Goal: Information Seeking & Learning: Learn about a topic

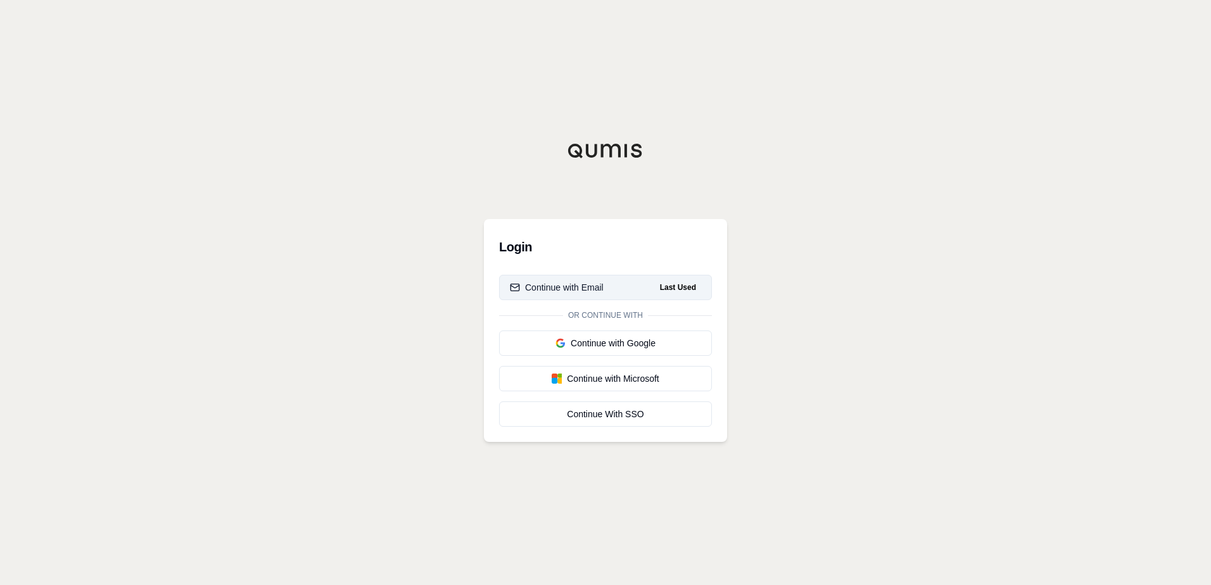
click at [595, 288] on div "Continue with Email" at bounding box center [557, 287] width 94 height 13
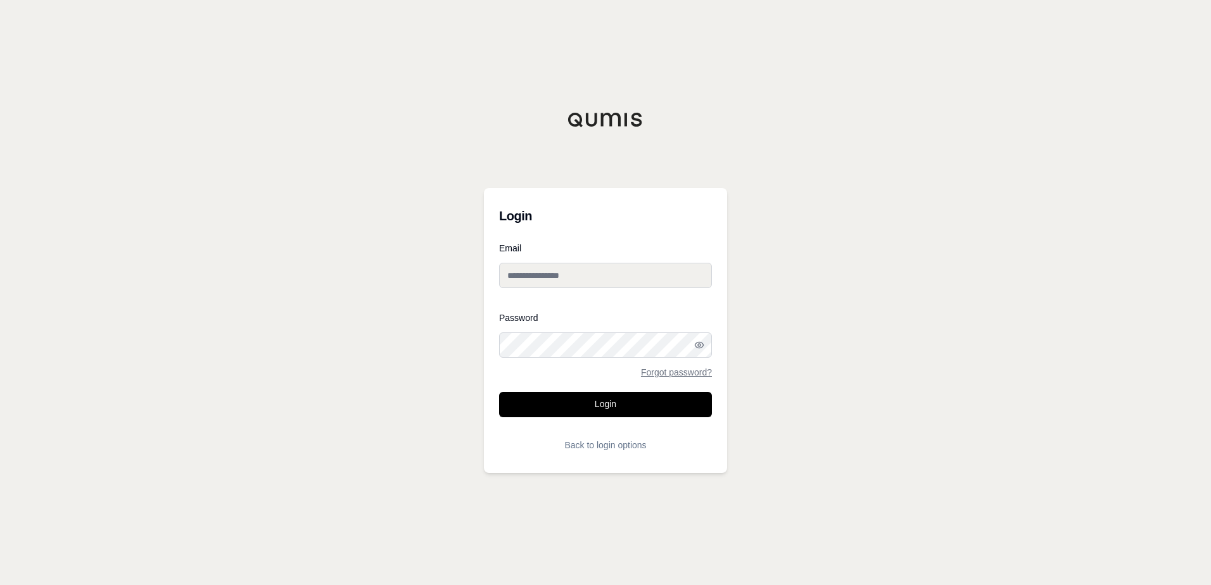
type input "**********"
click at [595, 407] on button "Login" at bounding box center [605, 404] width 213 height 25
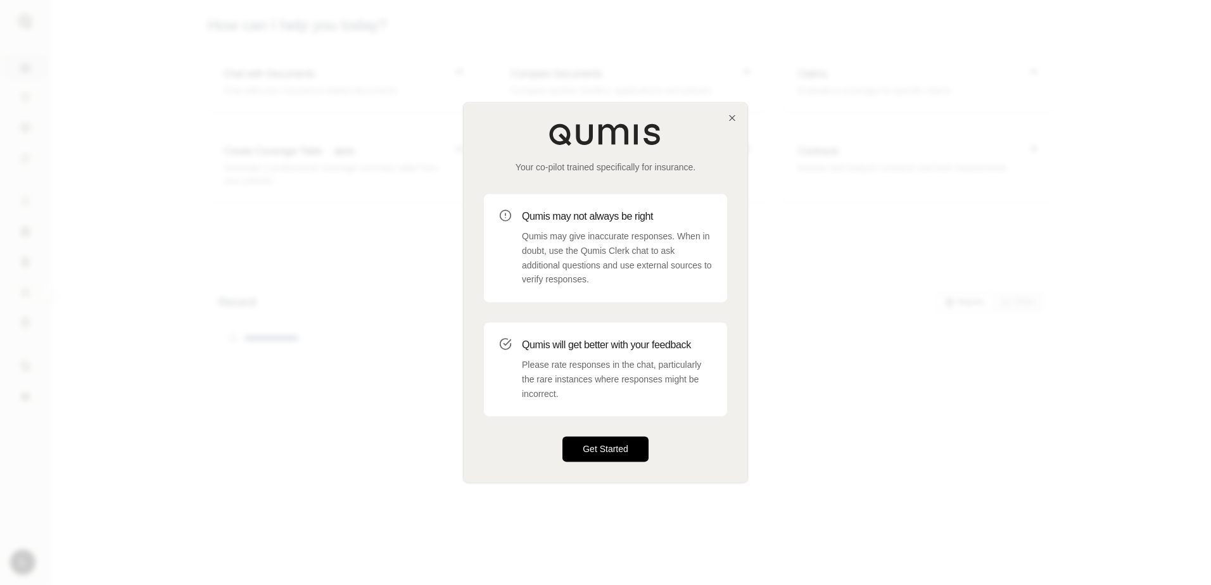
click at [603, 451] on button "Get Started" at bounding box center [606, 449] width 86 height 25
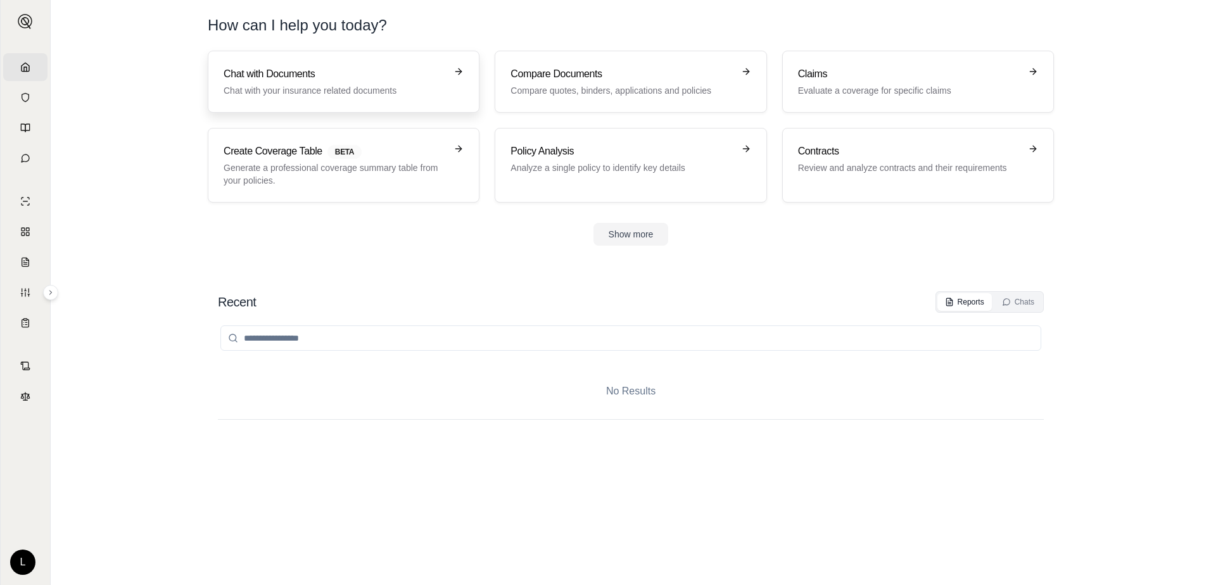
click at [300, 87] on p "Chat with your insurance related documents" at bounding box center [335, 90] width 222 height 13
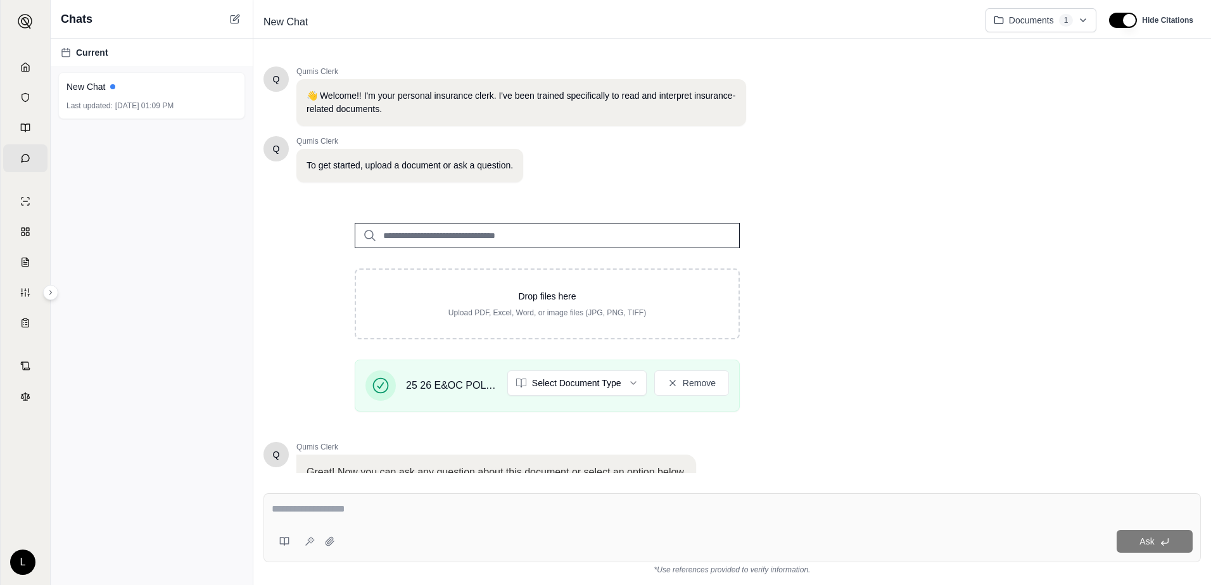
scroll to position [101, 0]
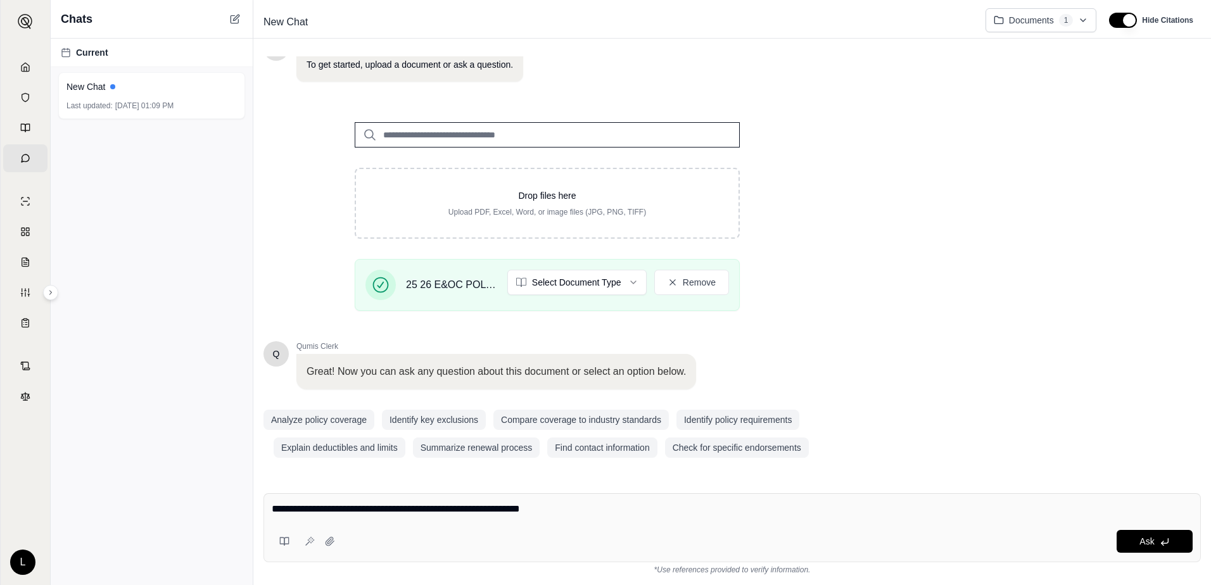
type textarea "**********"
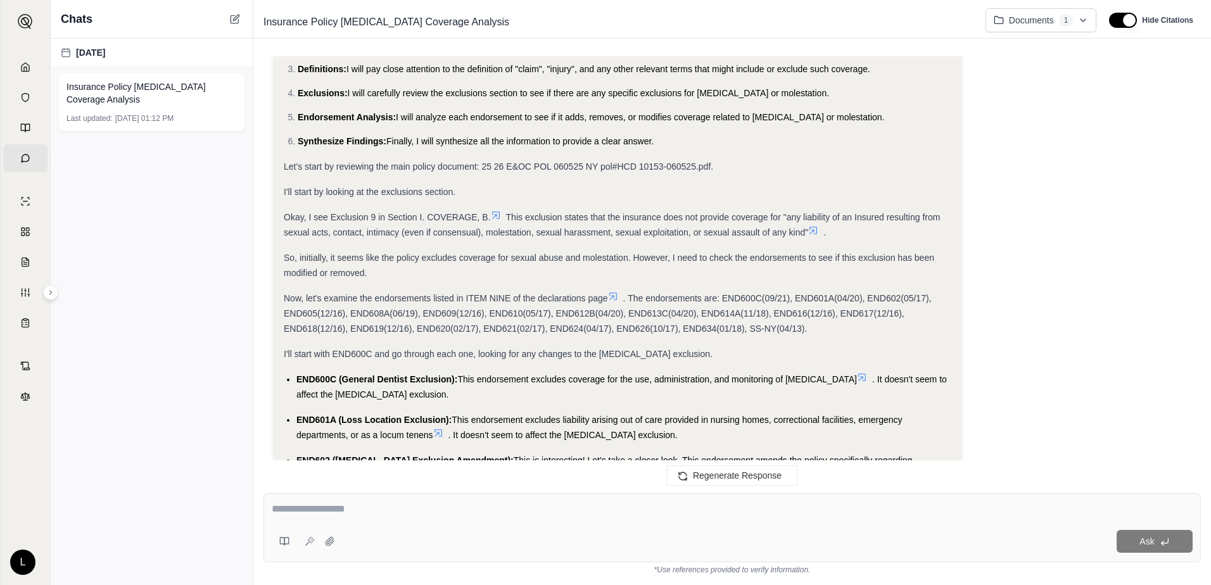
scroll to position [317, 0]
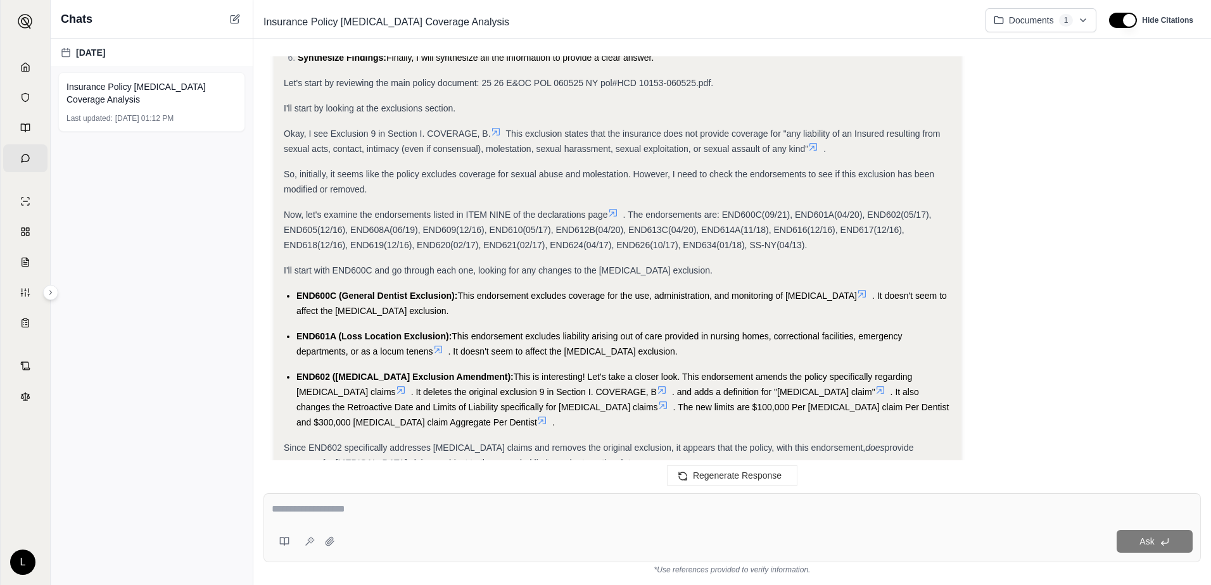
click at [657, 390] on icon at bounding box center [662, 390] width 10 height 10
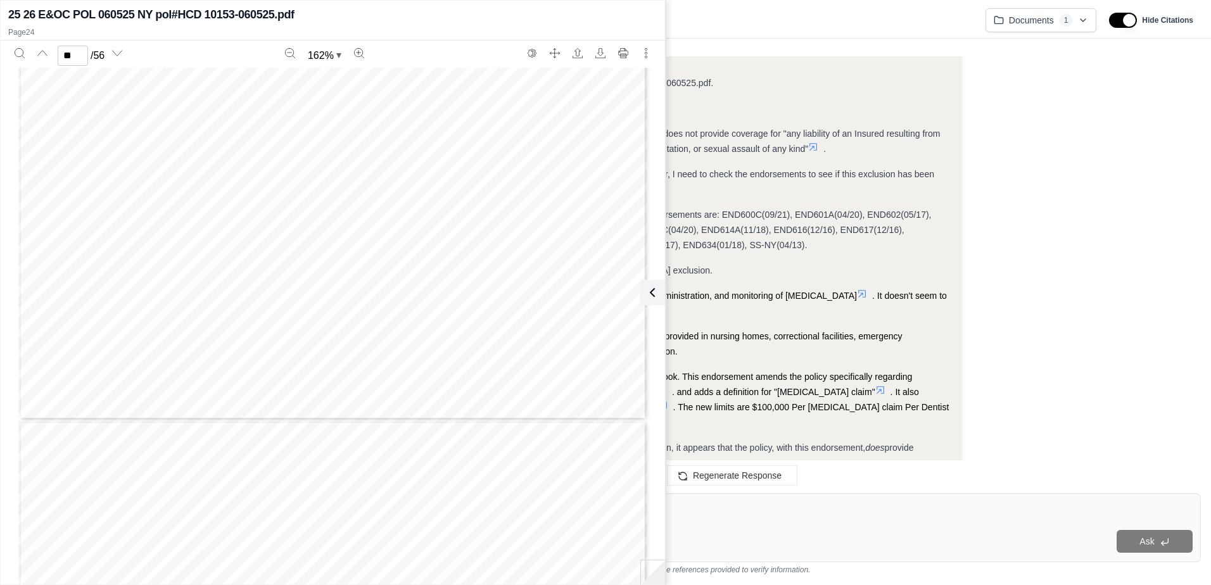
scroll to position [15746, 0]
drag, startPoint x: 559, startPoint y: 8, endPoint x: 167, endPoint y: 58, distance: 395.2
click at [167, 58] on div "25 26 E&OC POL 060525 NY pol#HCD 10153-060525.pdf Page 24 ** / 56 162 % DENTAL …" at bounding box center [333, 292] width 665 height 579
click at [122, 52] on icon "Next page" at bounding box center [117, 53] width 10 height 10
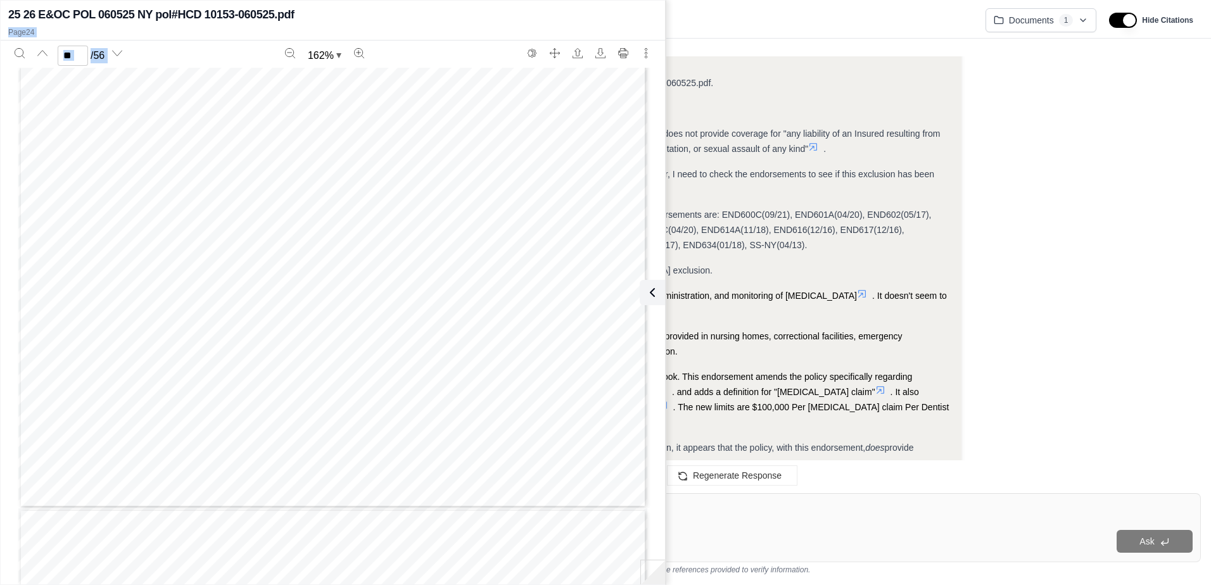
type input "**"
drag, startPoint x: 644, startPoint y: 18, endPoint x: 654, endPoint y: 64, distance: 46.6
click at [654, 64] on div "25 26 E&OC POL 060525 NY pol#HCD 10153-060525.pdf Page 24 ** / 56 162 % More ac…" at bounding box center [333, 292] width 665 height 579
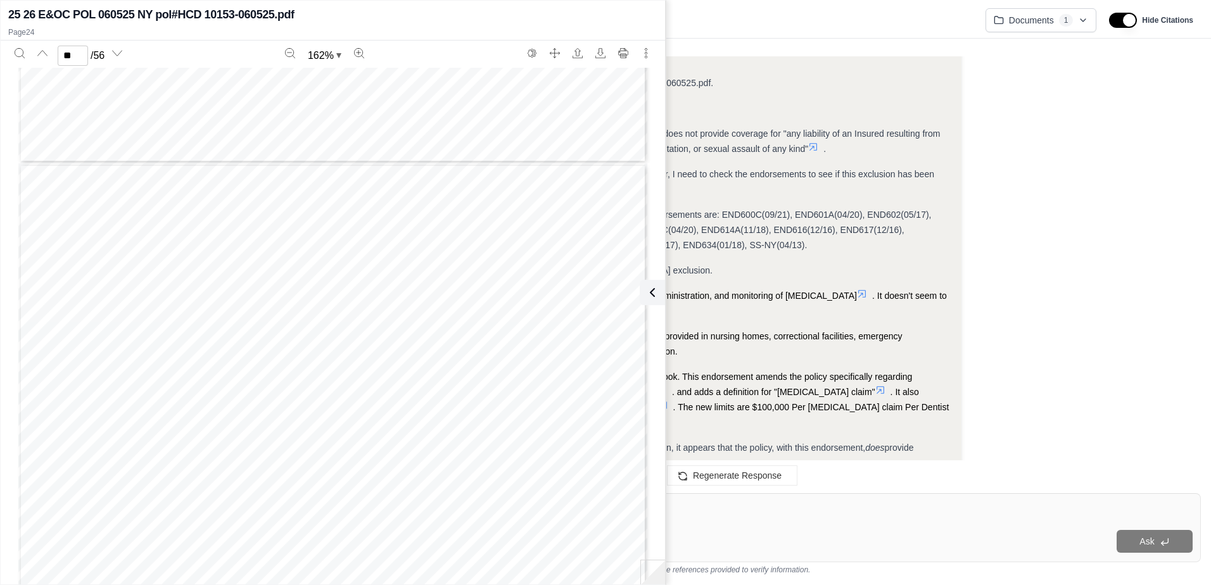
click at [649, 47] on button "More actions" at bounding box center [646, 53] width 20 height 20
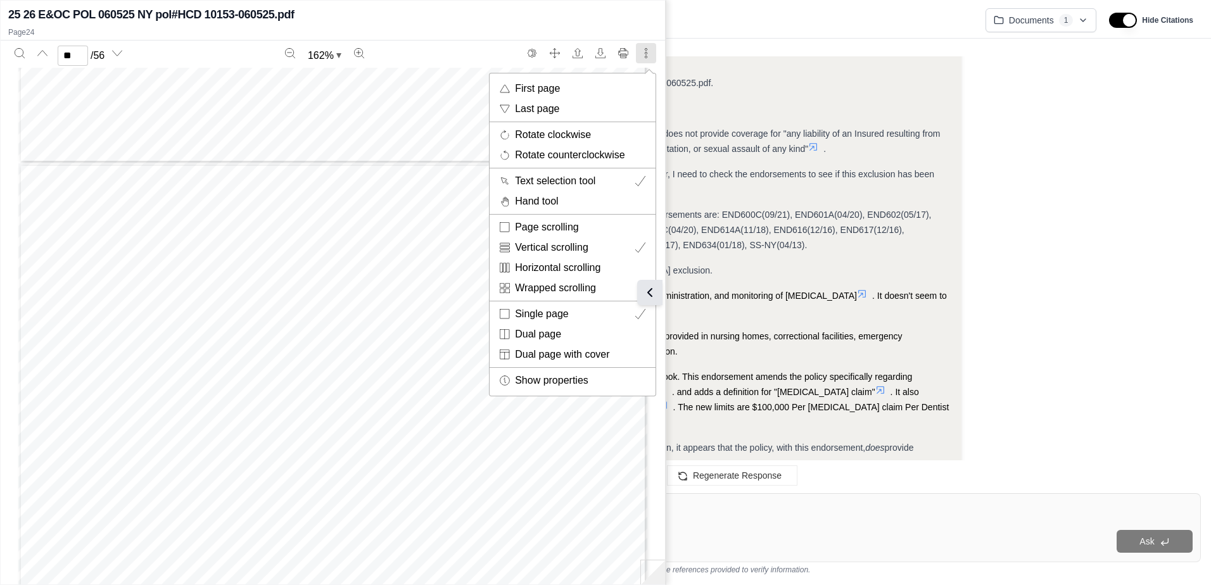
click at [648, 290] on icon at bounding box center [649, 292] width 15 height 15
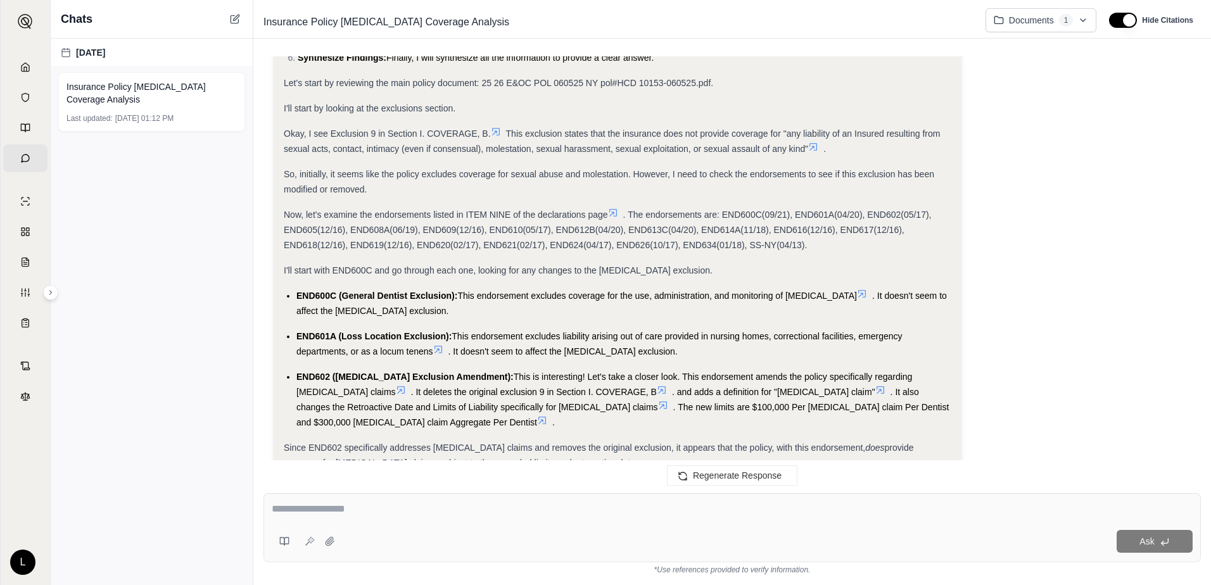
click at [499, 129] on icon at bounding box center [496, 132] width 10 height 10
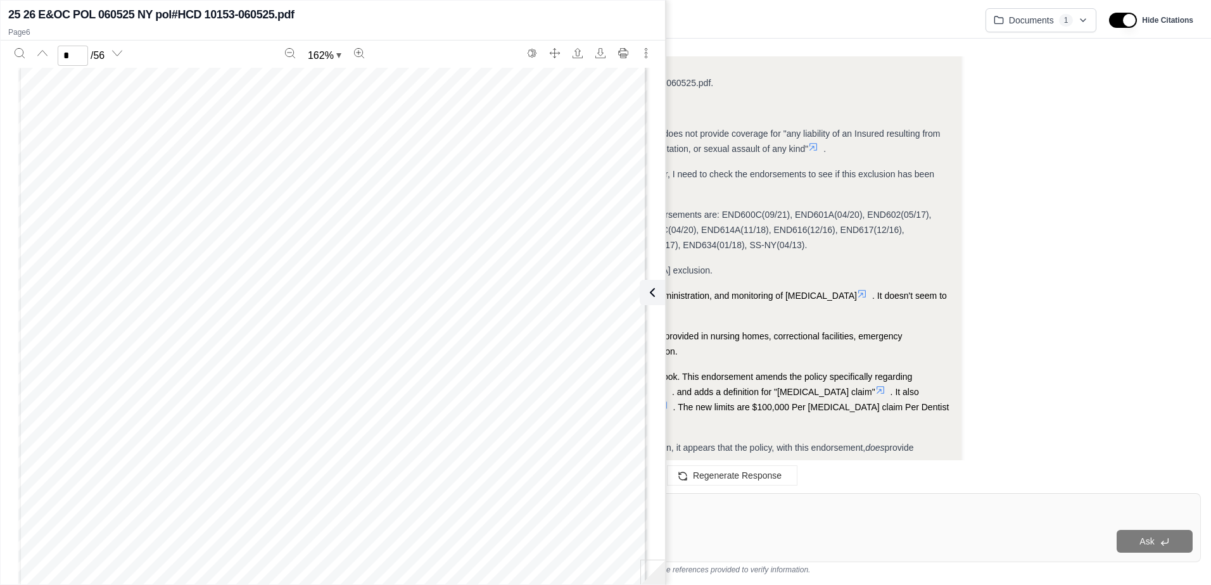
scroll to position [3247, 0]
type input "*"
click at [649, 290] on icon at bounding box center [649, 292] width 15 height 15
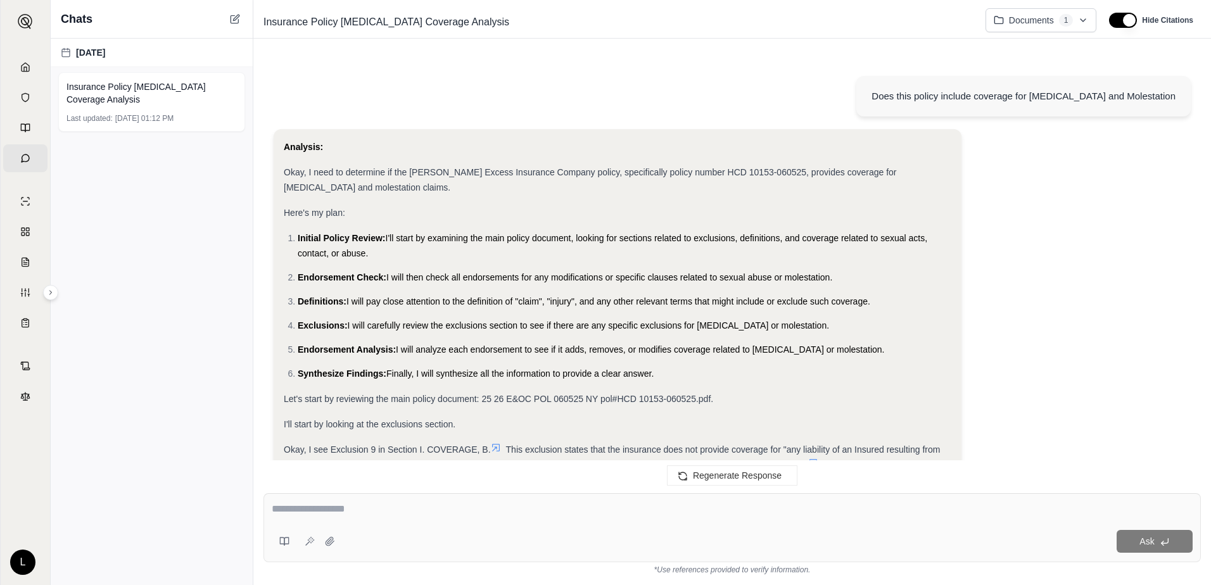
scroll to position [0, 0]
click at [1082, 20] on html "Home Vault Prompts Chats Single Policy Comparisons Claims Custom Report Coverag…" at bounding box center [605, 292] width 1211 height 585
click at [1145, 539] on html "Home Vault Prompts Chats Single Policy Comparisons Claims Custom Report Coverag…" at bounding box center [605, 292] width 1211 height 585
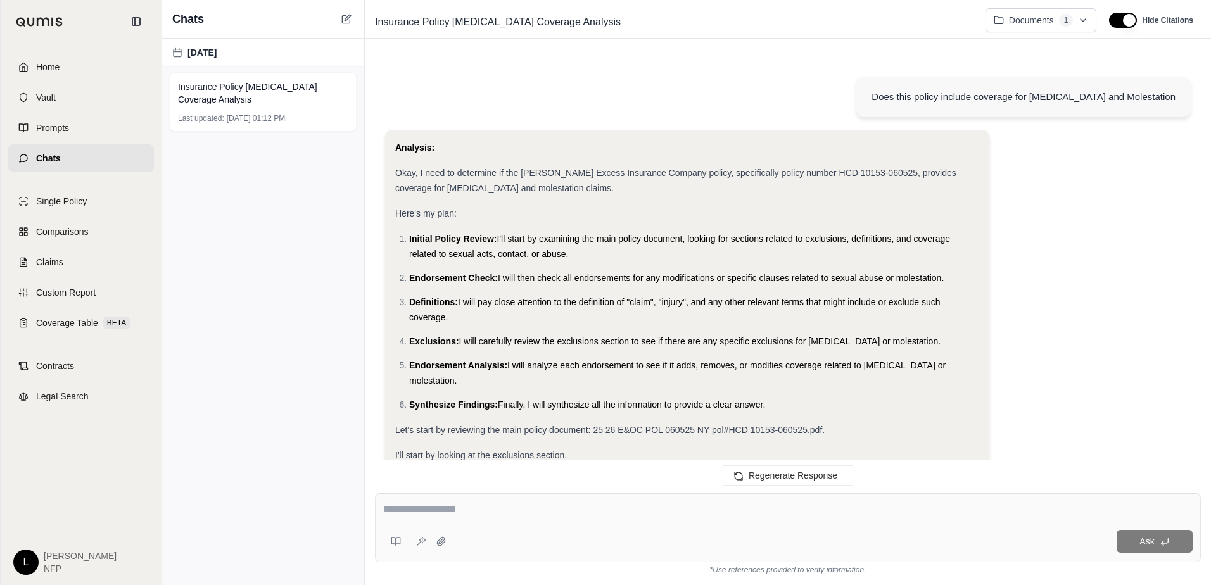
click at [42, 155] on span "Chats" at bounding box center [48, 158] width 25 height 13
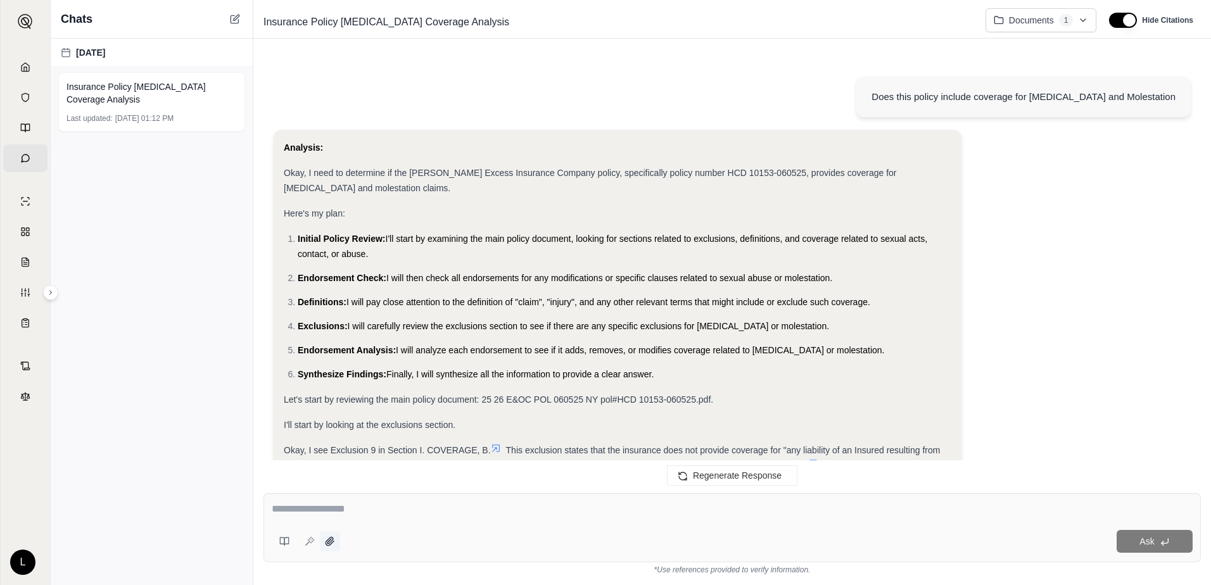
click at [326, 541] on icon at bounding box center [330, 542] width 10 height 10
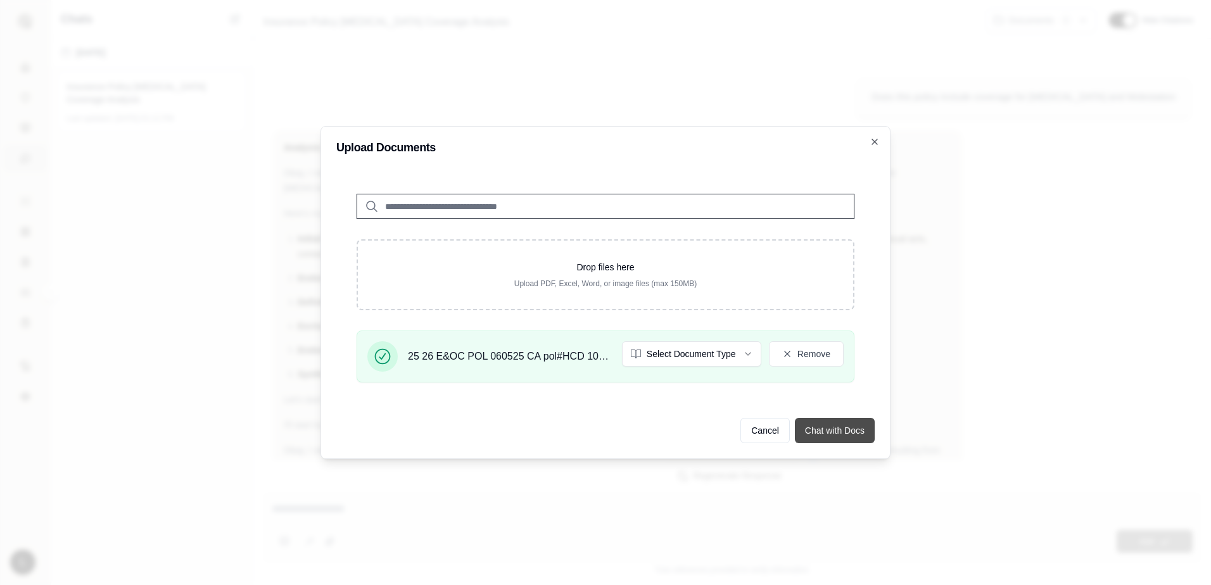
click at [839, 427] on button "Chat with Docs" at bounding box center [835, 430] width 80 height 25
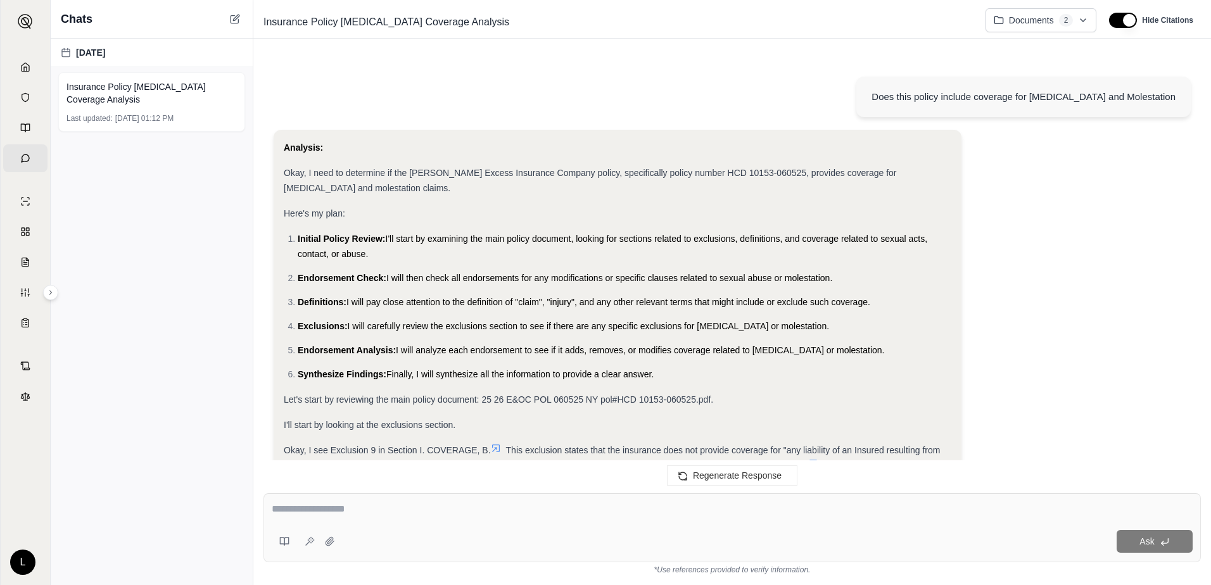
scroll to position [1331, 0]
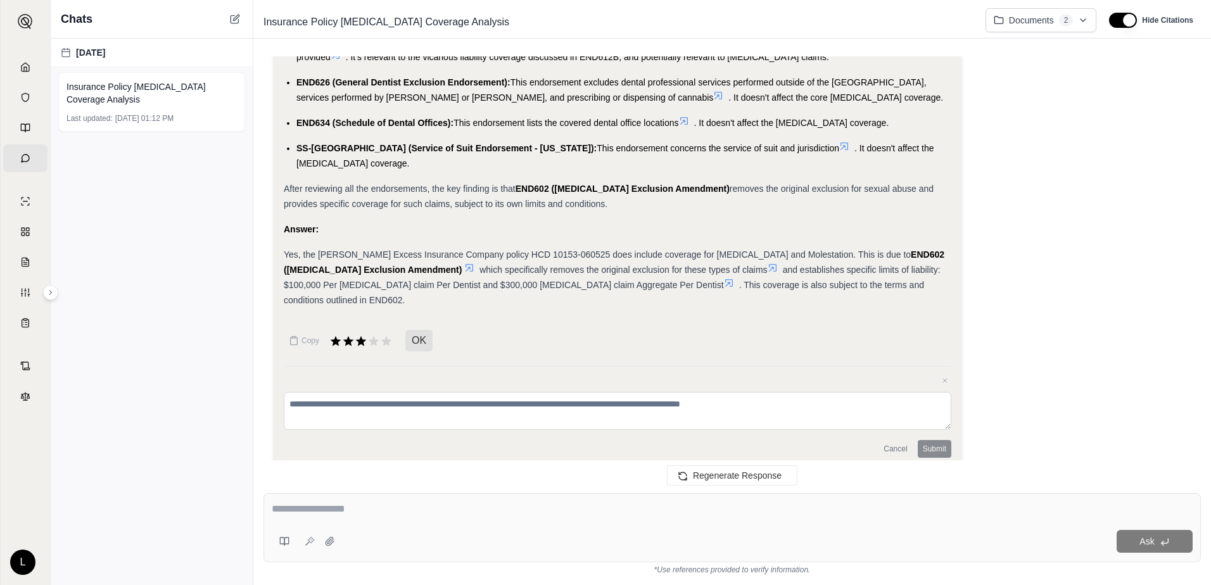
click at [341, 402] on textarea at bounding box center [618, 411] width 668 height 38
click at [1033, 21] on html "Home Vault Prompts Chats Single Policy Comparisons Claims Custom Report Coverag…" at bounding box center [605, 292] width 1211 height 585
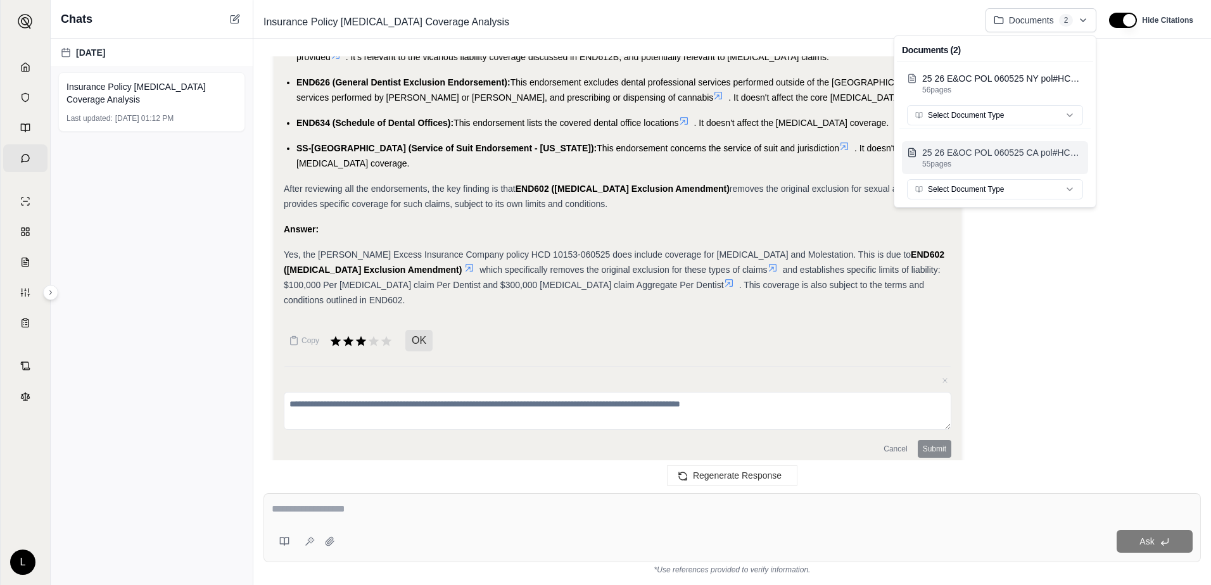
click at [963, 158] on p "25 26 E&OC POL 060525 CA pol#HCD 10155-060525.pdf" at bounding box center [1002, 152] width 161 height 13
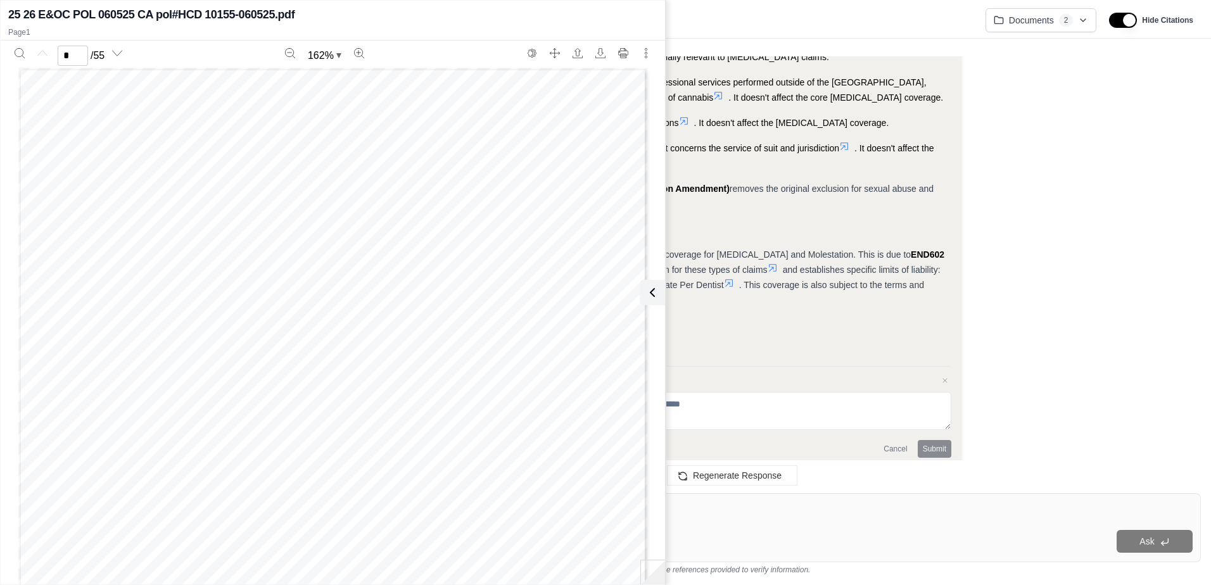
click at [850, 539] on div "Ask" at bounding box center [766, 541] width 853 height 23
click at [659, 288] on button at bounding box center [649, 292] width 25 height 25
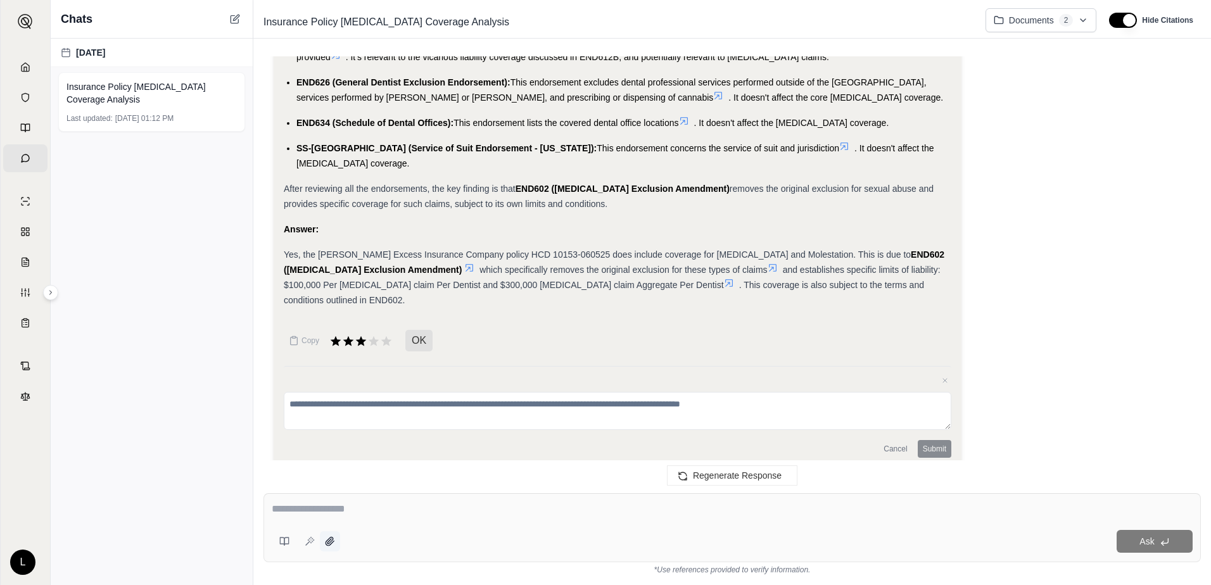
click at [331, 541] on icon at bounding box center [330, 541] width 8 height 8
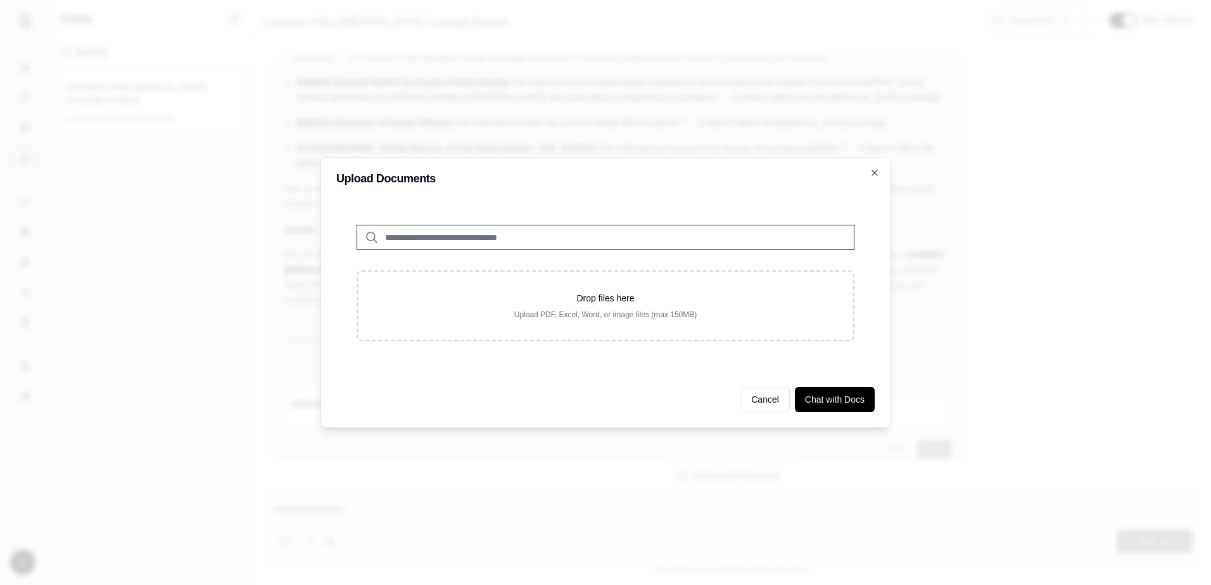
click at [411, 229] on input "search" at bounding box center [606, 237] width 498 height 25
type input "**"
click at [445, 270] on p "25 26 E&OC POL 060525 CA pol#HCD 10155-060525.pdf #2" at bounding box center [533, 263] width 278 height 15
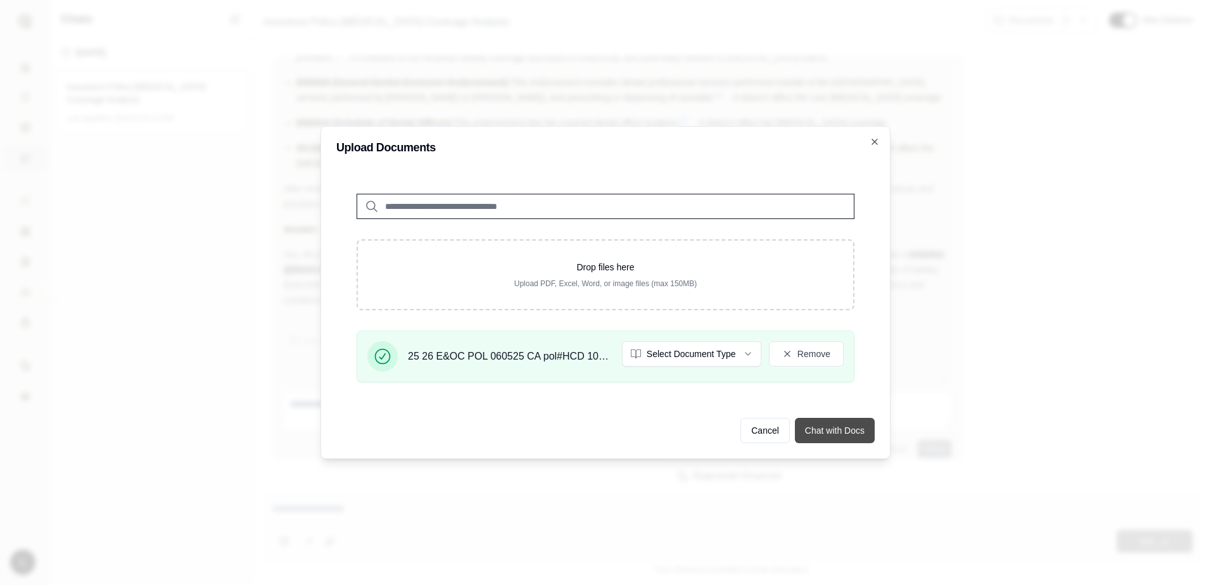
click at [845, 401] on div "Upload Documents Drop files here Upload PDF, Excel, Word, or image files (max 1…" at bounding box center [606, 292] width 570 height 333
click at [817, 430] on button "Chat with Docs" at bounding box center [835, 430] width 80 height 25
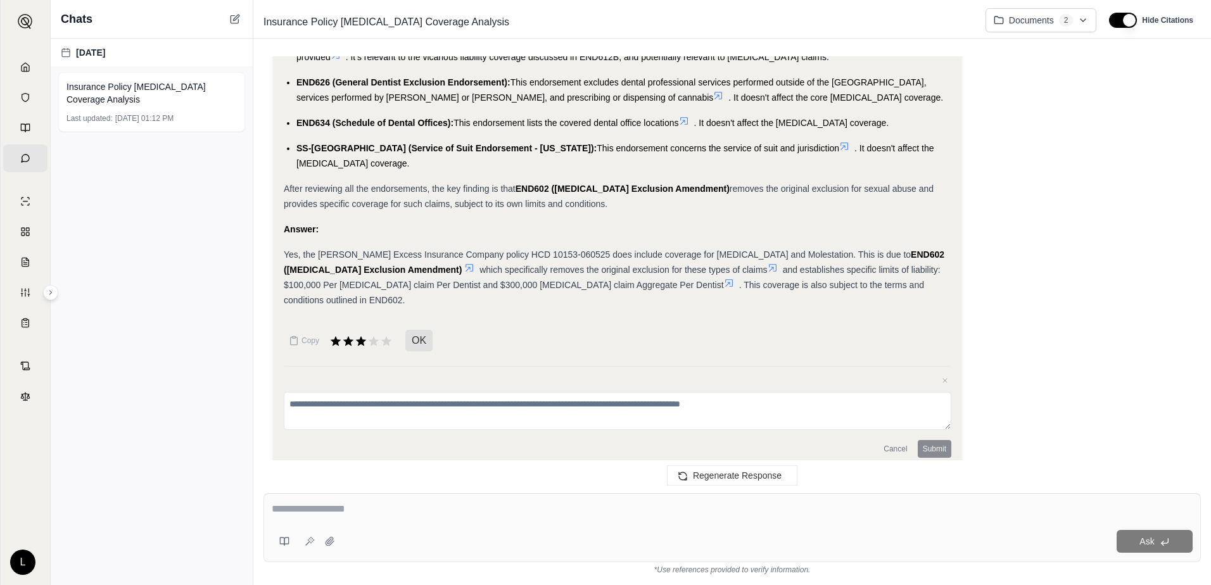
click at [298, 521] on div "Ask" at bounding box center [733, 528] width 938 height 69
type textarea "**********"
click at [1146, 540] on span "Ask" at bounding box center [1147, 542] width 15 height 10
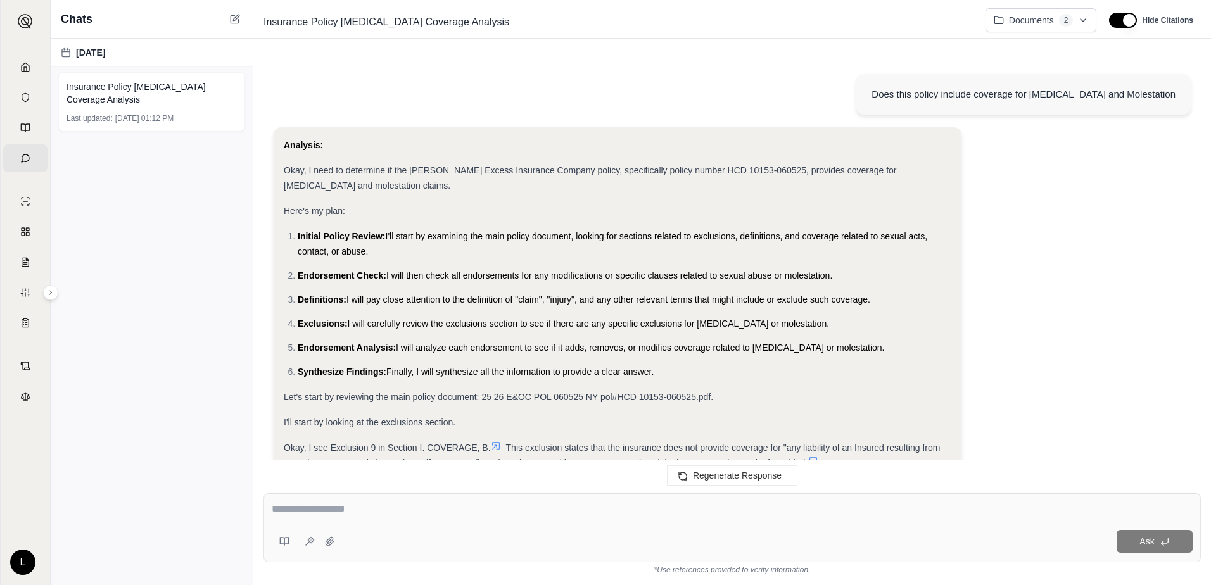
scroll to position [0, 0]
click at [1083, 18] on html "Home Vault Prompts Chats Single Policy Comparisons Claims Custom Report Coverag…" at bounding box center [605, 292] width 1211 height 585
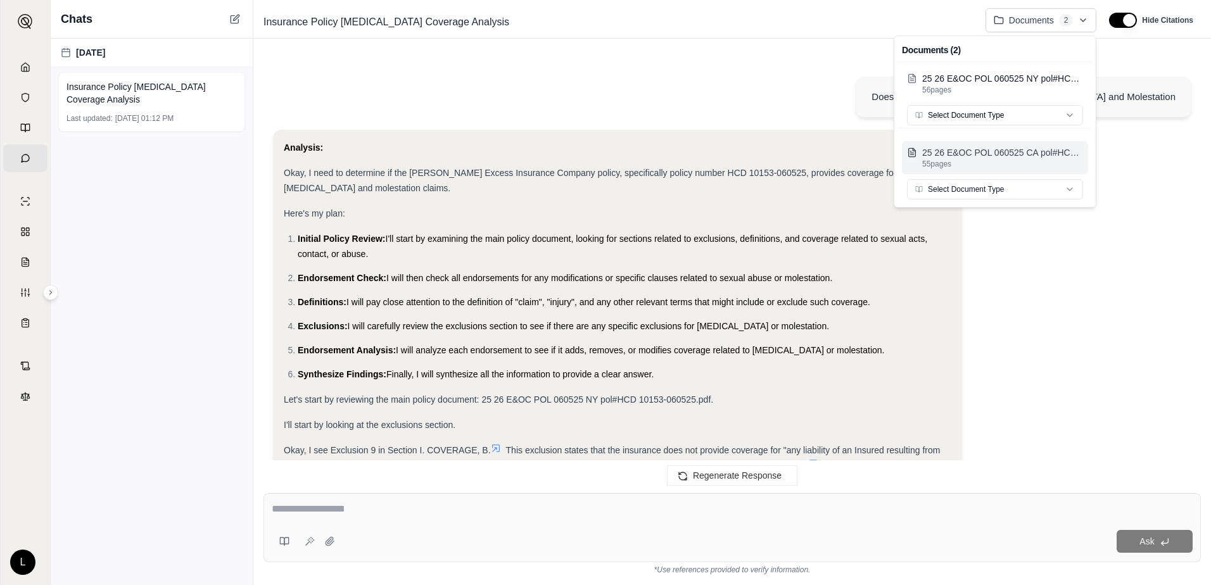
drag, startPoint x: 988, startPoint y: 150, endPoint x: 948, endPoint y: 161, distance: 41.3
click at [948, 161] on p "55 pages" at bounding box center [1002, 164] width 161 height 10
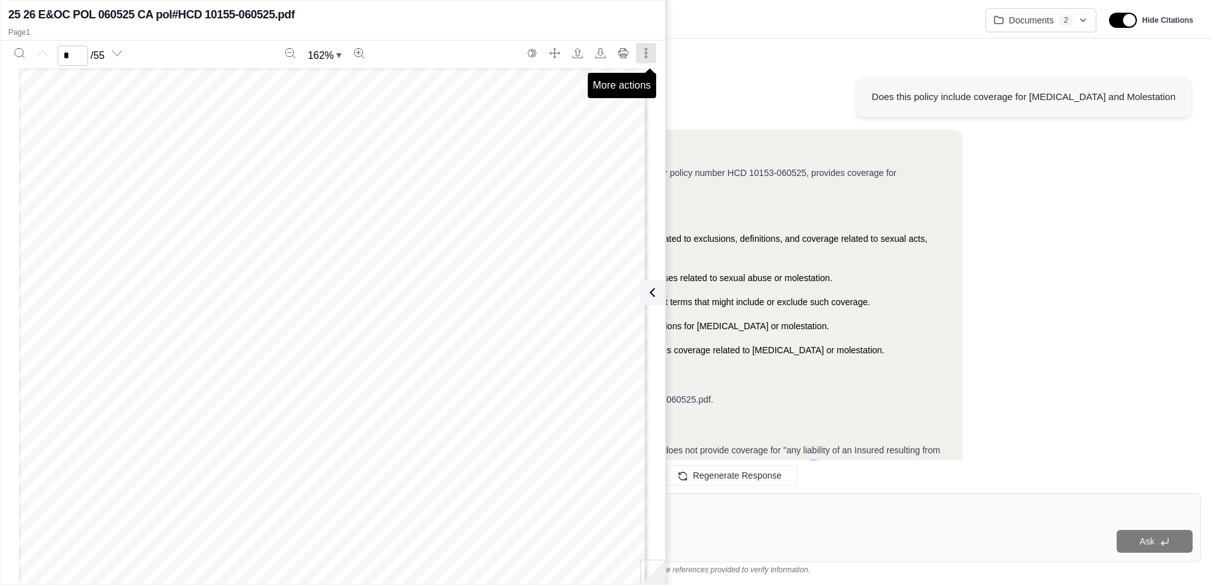
click at [648, 50] on icon "More actions" at bounding box center [646, 53] width 10 height 10
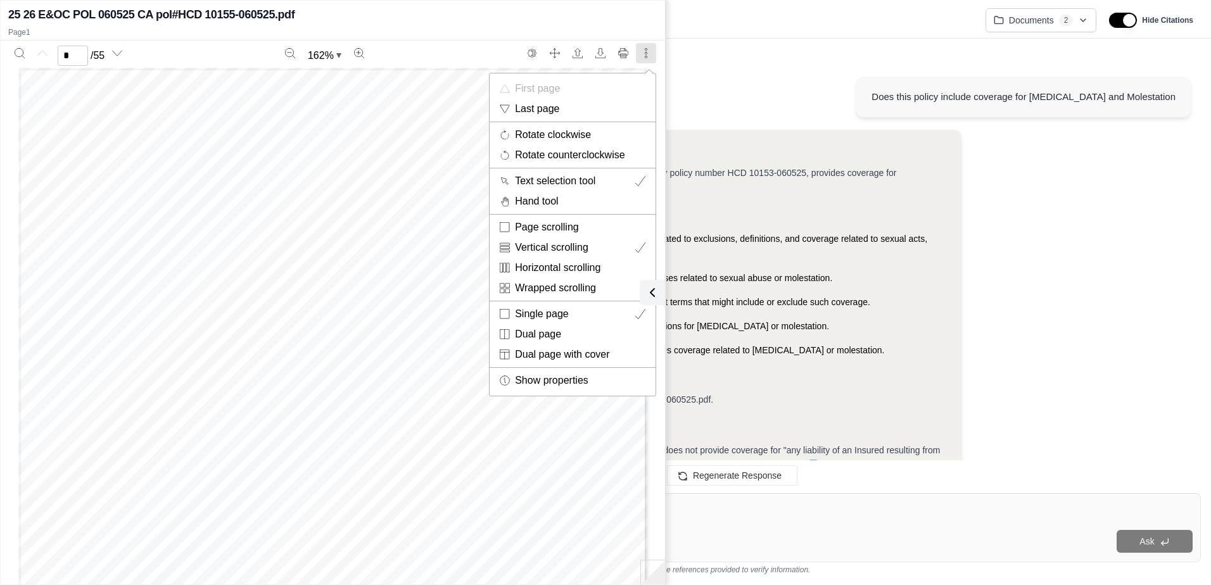
click at [1101, 395] on div at bounding box center [605, 292] width 1211 height 585
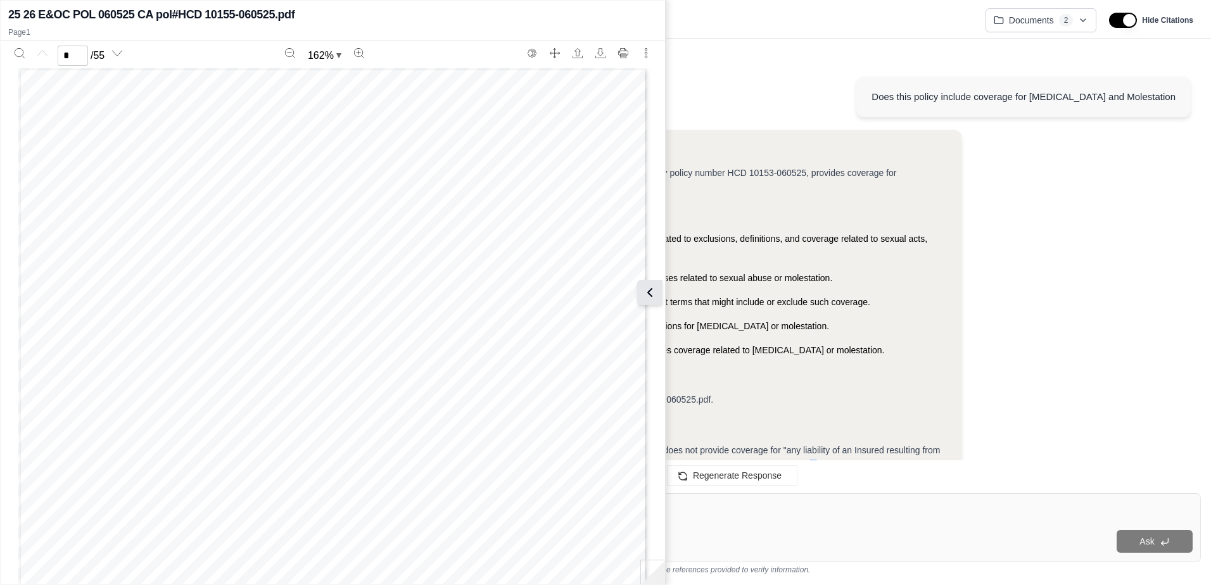
click at [656, 297] on icon at bounding box center [649, 292] width 15 height 15
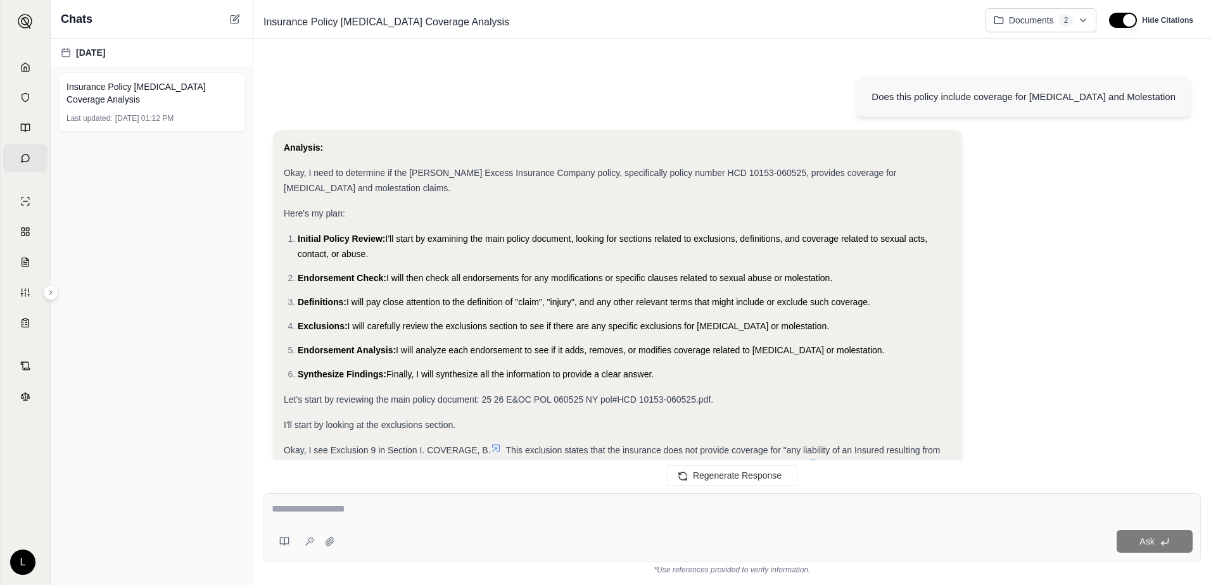
click at [696, 500] on div "Ask" at bounding box center [733, 528] width 938 height 69
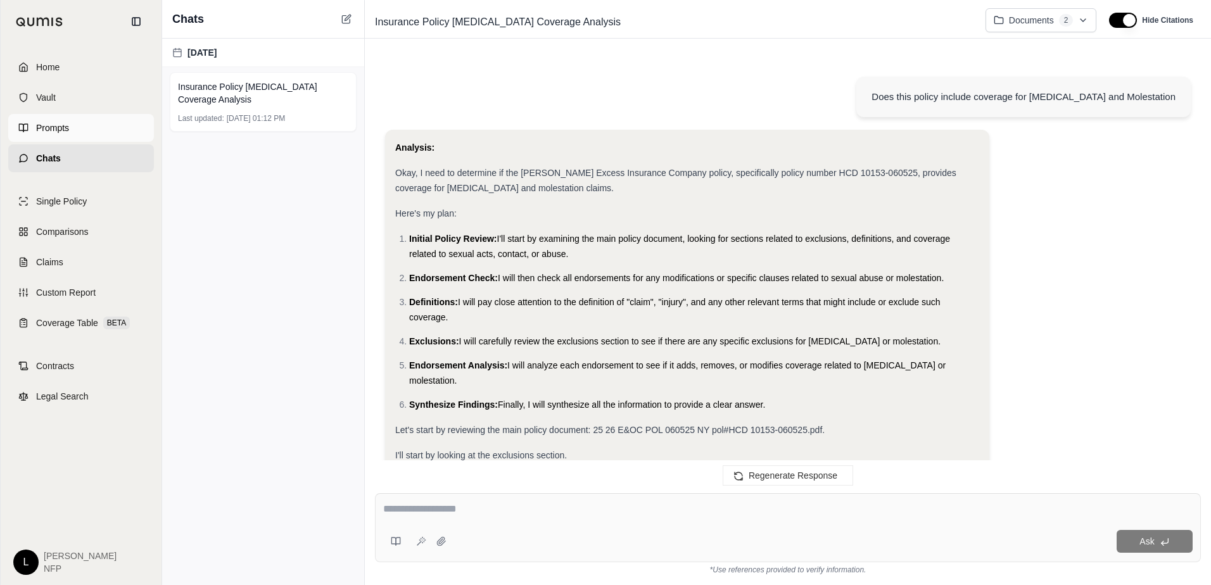
click at [32, 127] on link "Prompts" at bounding box center [81, 128] width 146 height 28
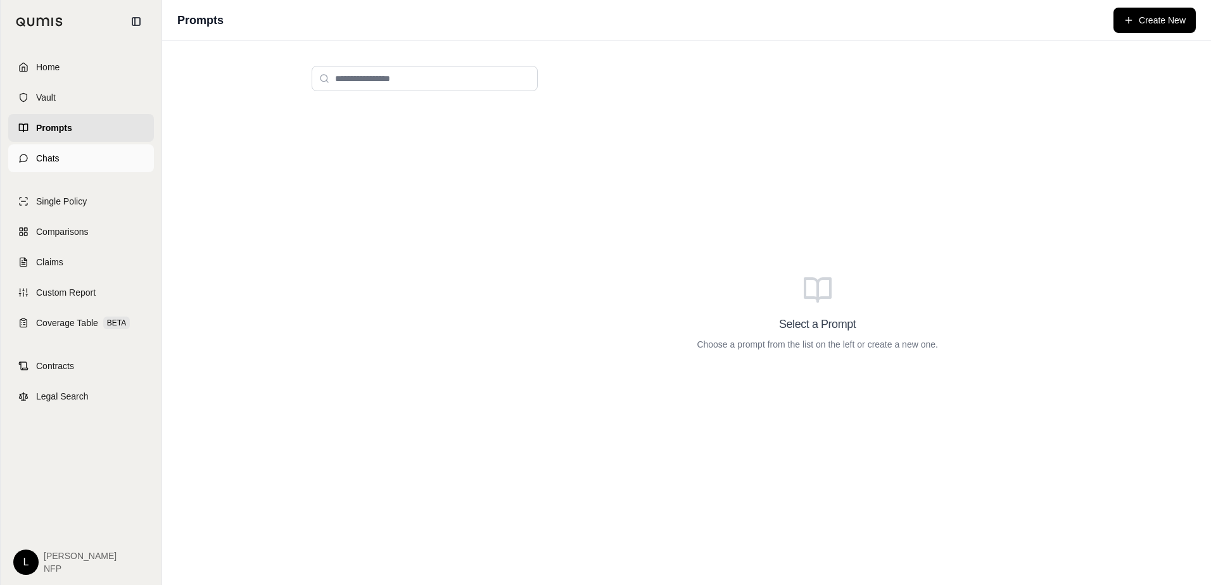
click at [34, 154] on link "Chats" at bounding box center [81, 158] width 146 height 28
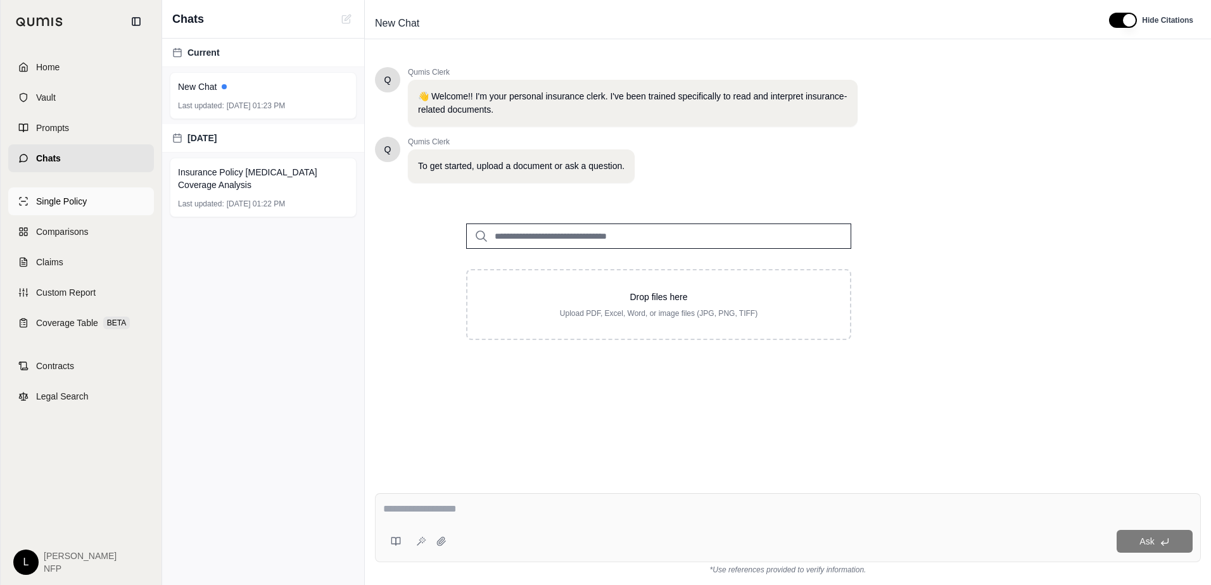
click at [56, 201] on span "Single Policy" at bounding box center [61, 201] width 51 height 13
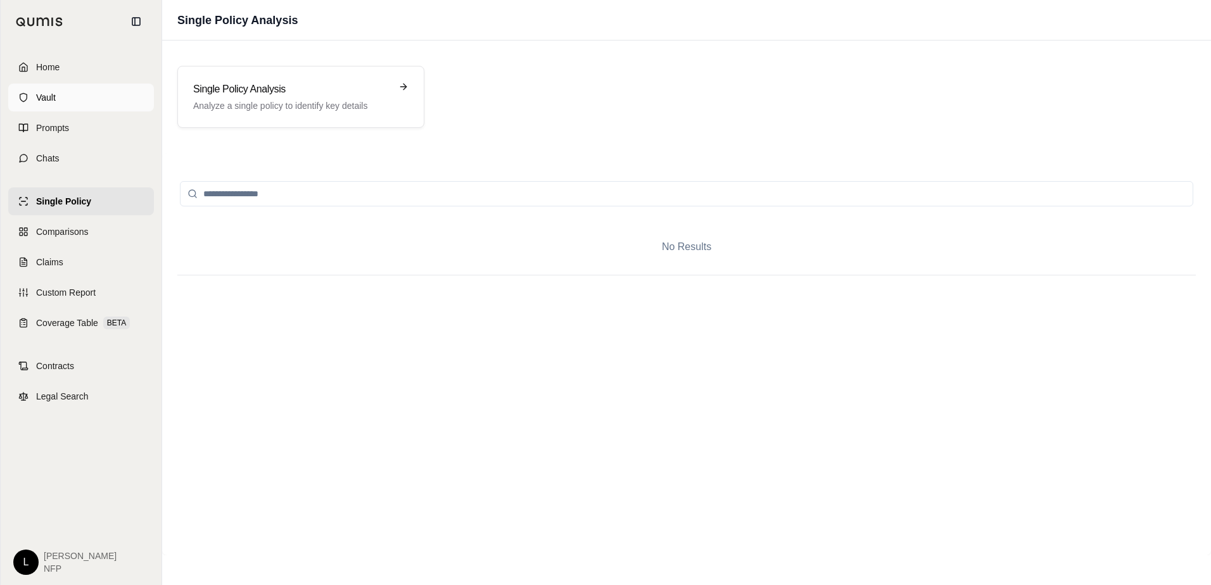
click at [39, 93] on span "Vault" at bounding box center [46, 97] width 20 height 13
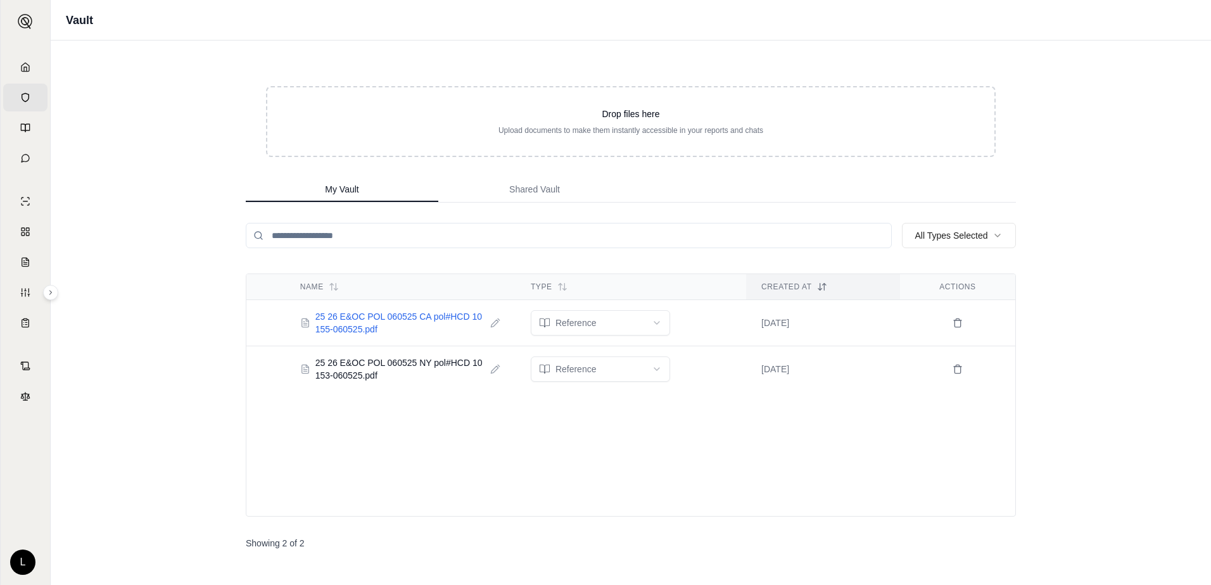
click at [352, 314] on span "25 26 E&OC POL 060525 CA pol#HCD 10155-060525.pdf" at bounding box center [400, 322] width 170 height 25
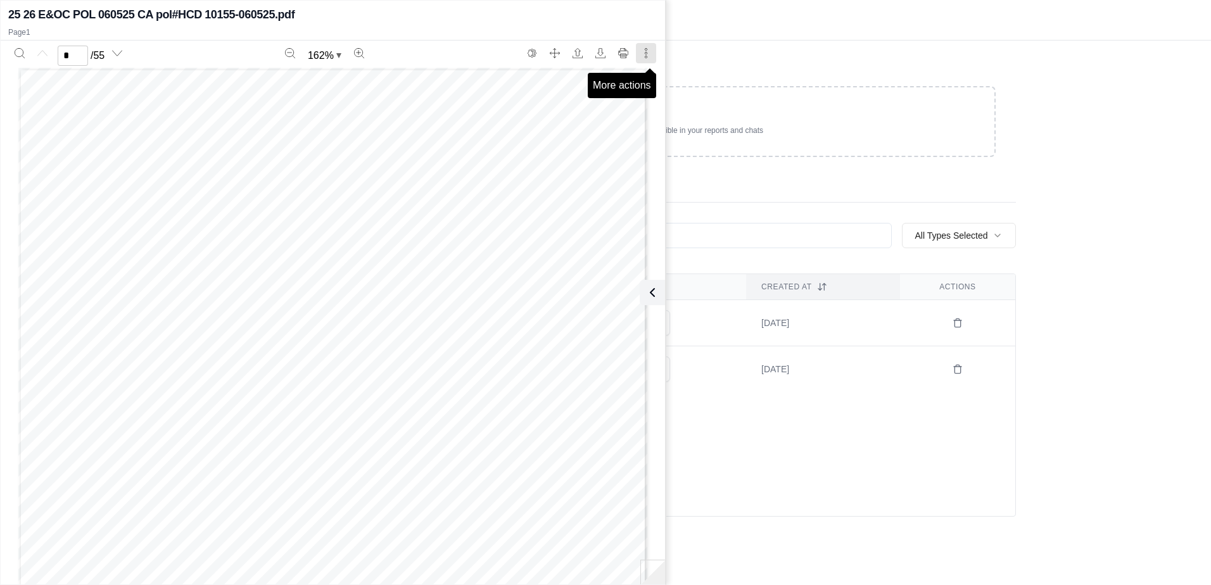
click at [642, 54] on icon "More actions" at bounding box center [646, 53] width 10 height 10
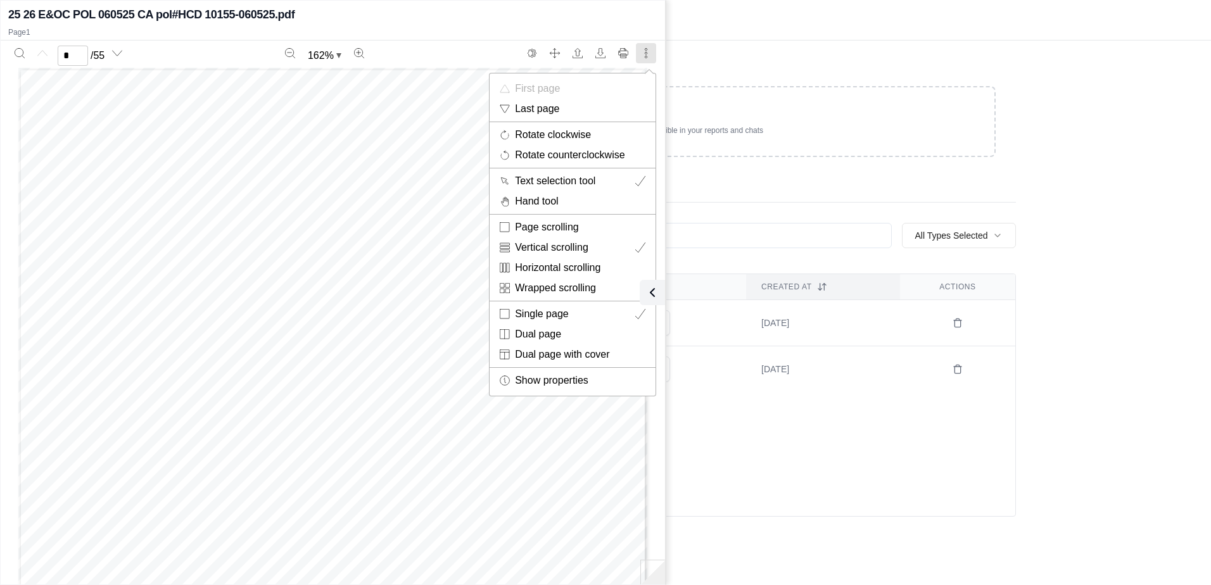
click at [533, 51] on div at bounding box center [605, 292] width 1211 height 585
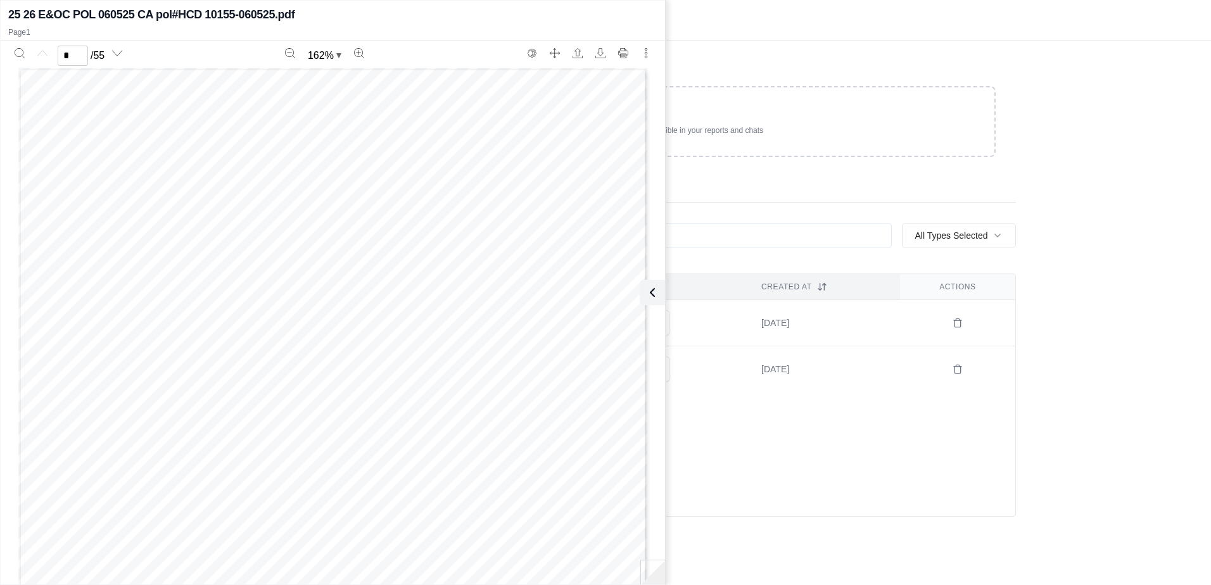
click at [649, 295] on icon at bounding box center [652, 292] width 15 height 15
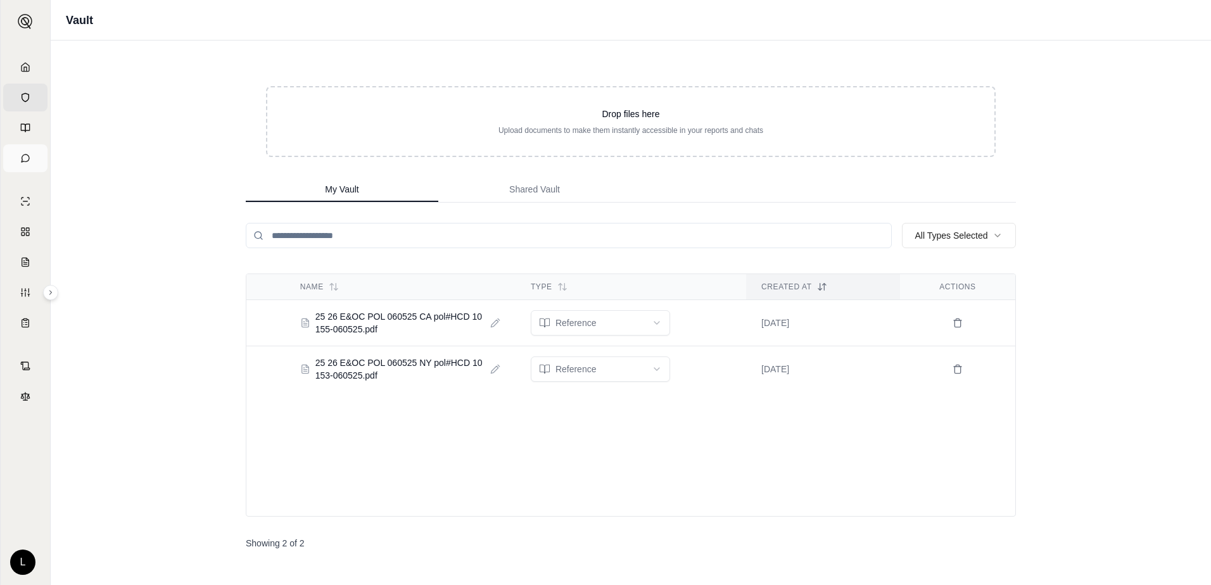
click at [32, 159] on link "Chats" at bounding box center [25, 158] width 44 height 28
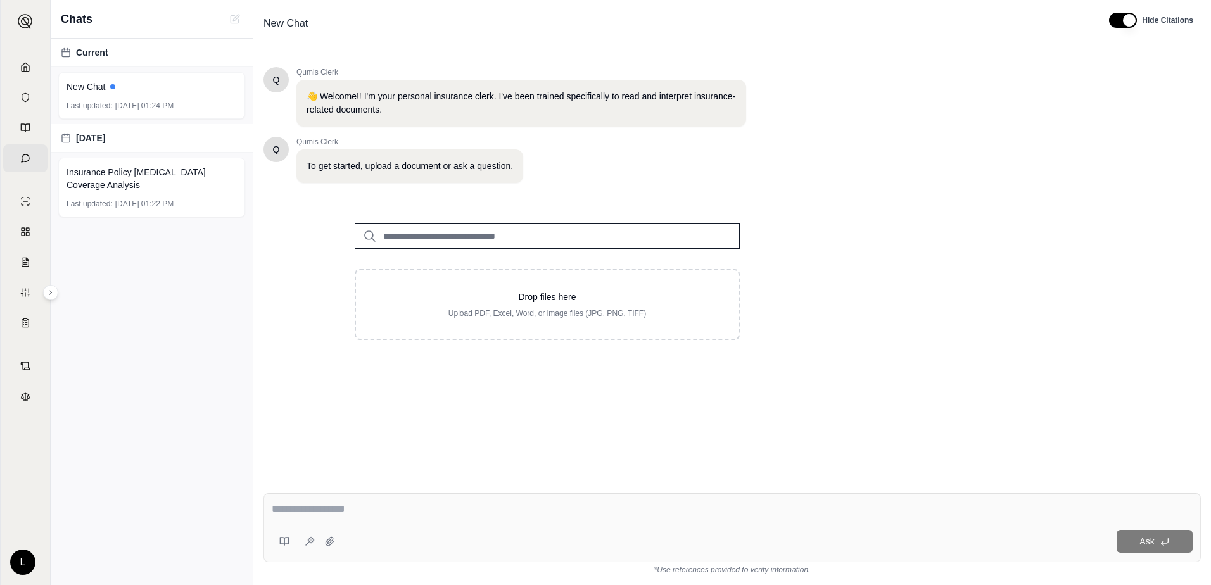
click at [443, 236] on input "search" at bounding box center [547, 236] width 385 height 25
click at [382, 232] on input "search" at bounding box center [547, 236] width 385 height 25
click at [366, 232] on icon at bounding box center [369, 236] width 11 height 11
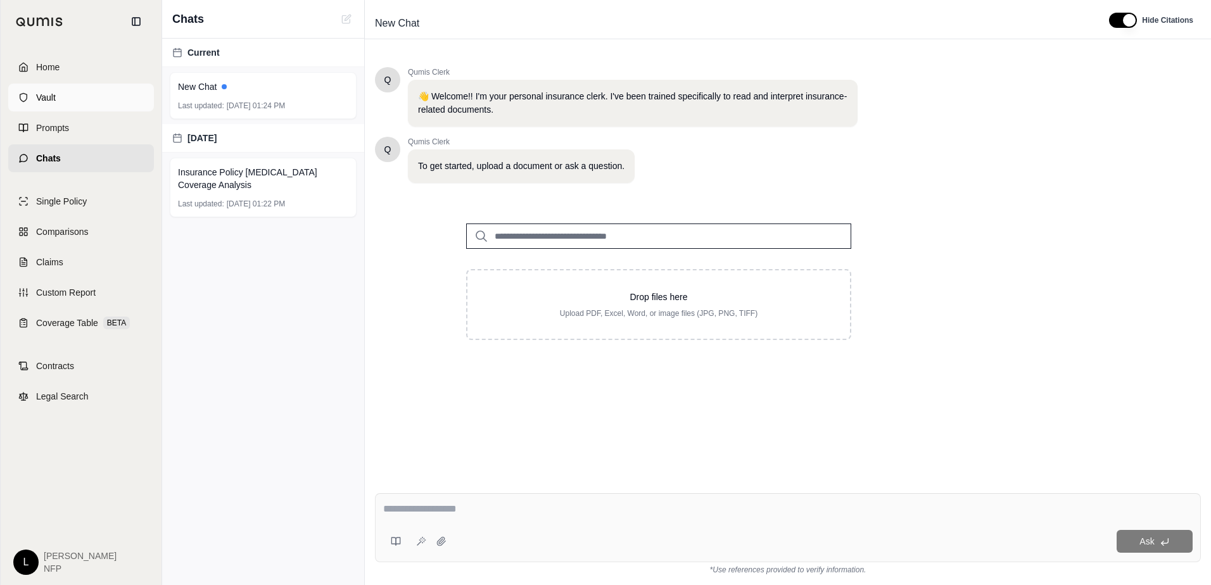
click at [27, 98] on link "Vault" at bounding box center [81, 98] width 146 height 28
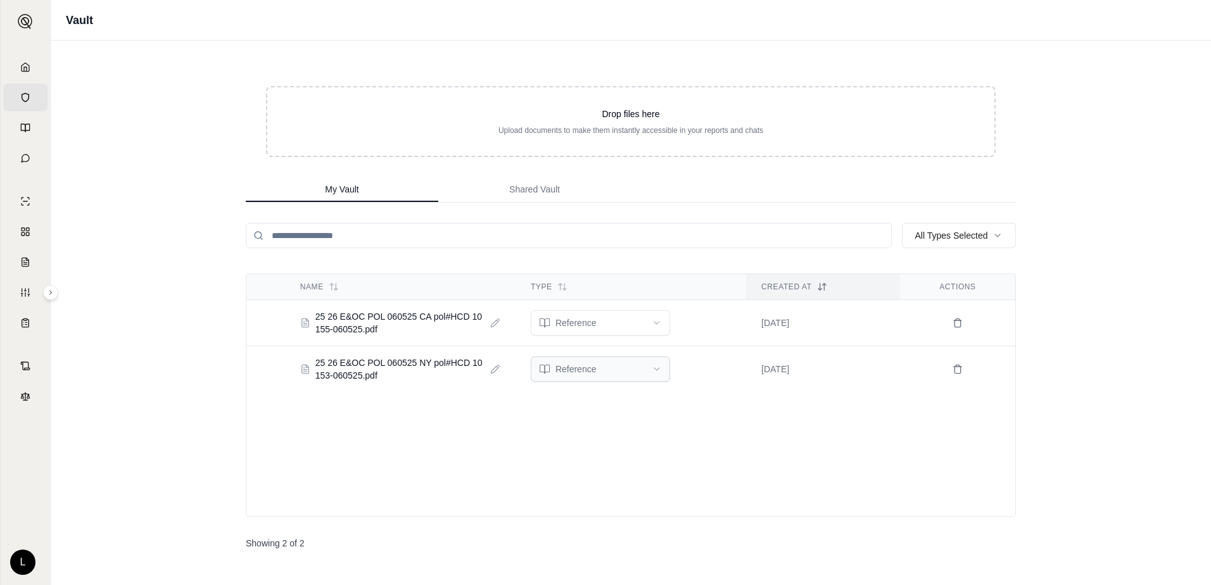
click at [654, 367] on html "Home Vault Prompts Chats Single Policy Comparisons Claims Custom Report Coverag…" at bounding box center [605, 292] width 1211 height 585
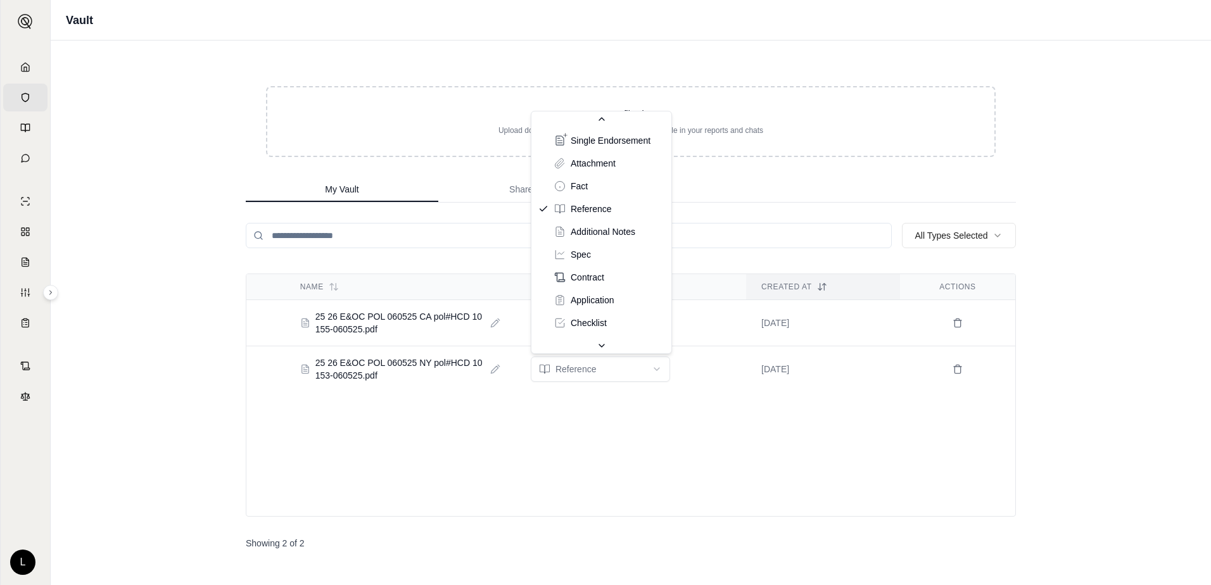
click at [604, 345] on icon at bounding box center [601, 346] width 5 height 3
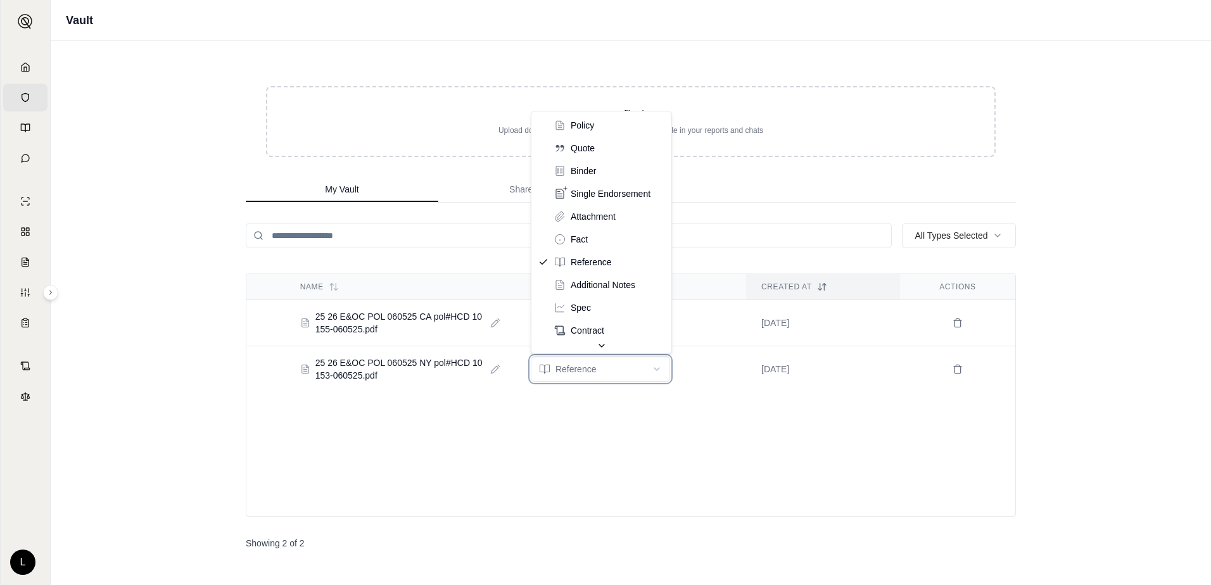
click at [442, 314] on html "Home Vault Prompts Chats Single Policy Comparisons Claims Custom Report Coverag…" at bounding box center [605, 292] width 1211 height 585
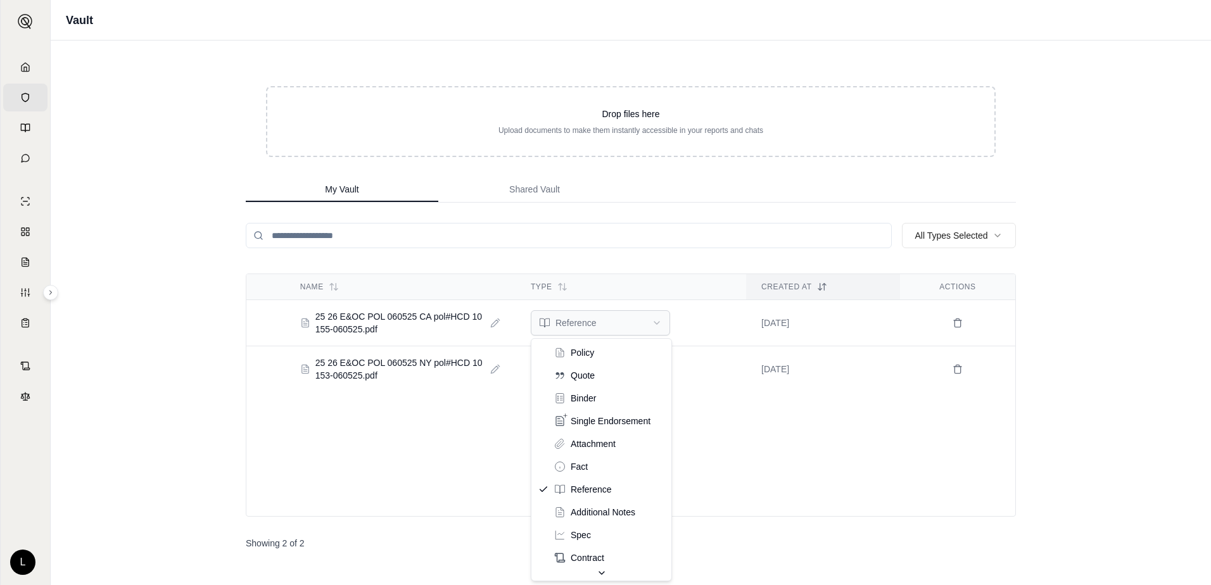
click at [659, 324] on html "Home Vault Prompts Chats Single Policy Comparisons Claims Custom Report Coverag…" at bounding box center [605, 292] width 1211 height 585
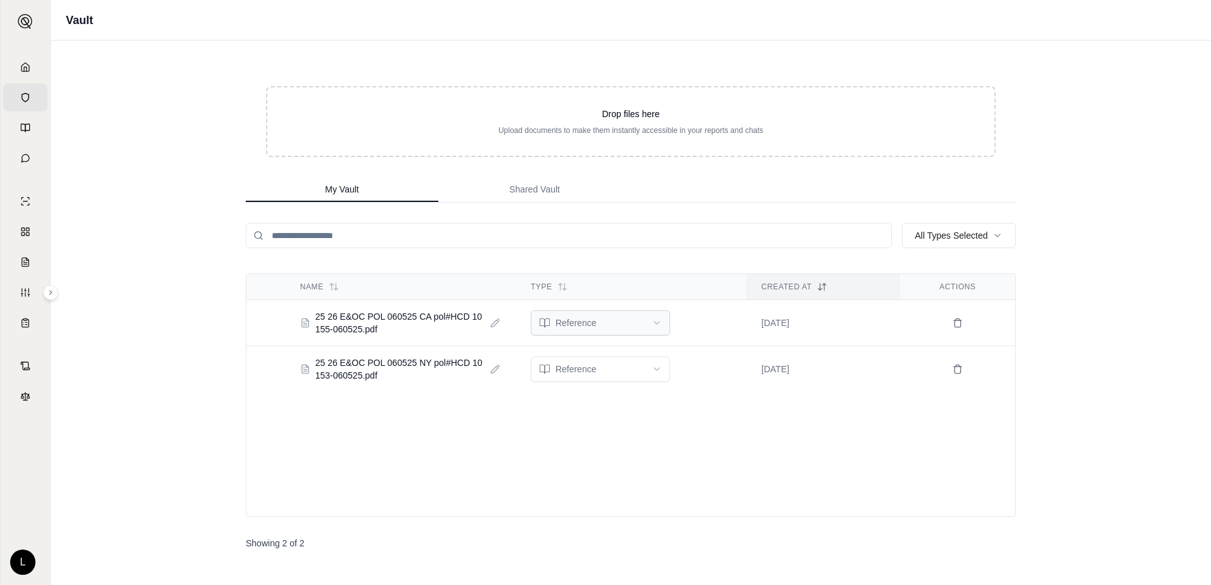
click at [658, 321] on html "Home Vault Prompts Chats Single Policy Comparisons Claims Custom Report Coverag…" at bounding box center [605, 292] width 1211 height 585
drag, startPoint x: 375, startPoint y: 317, endPoint x: 331, endPoint y: 326, distance: 45.2
click at [331, 326] on span "25 26 E&OC POL 060525 CA pol#HCD 10155-060525.pdf" at bounding box center [400, 322] width 170 height 25
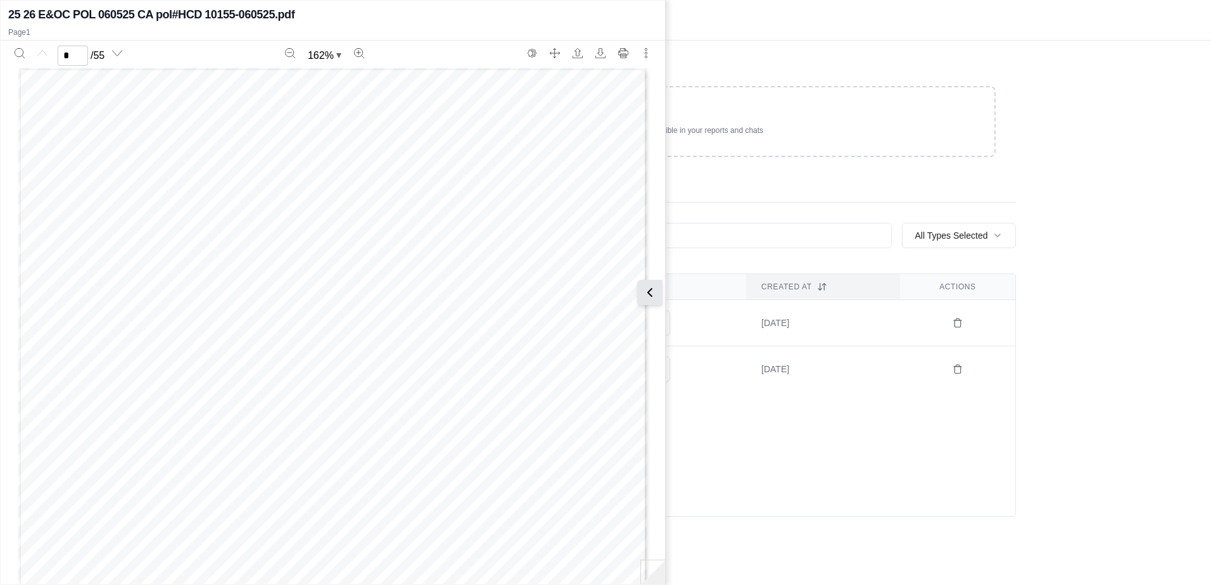
click at [651, 289] on icon at bounding box center [649, 292] width 15 height 15
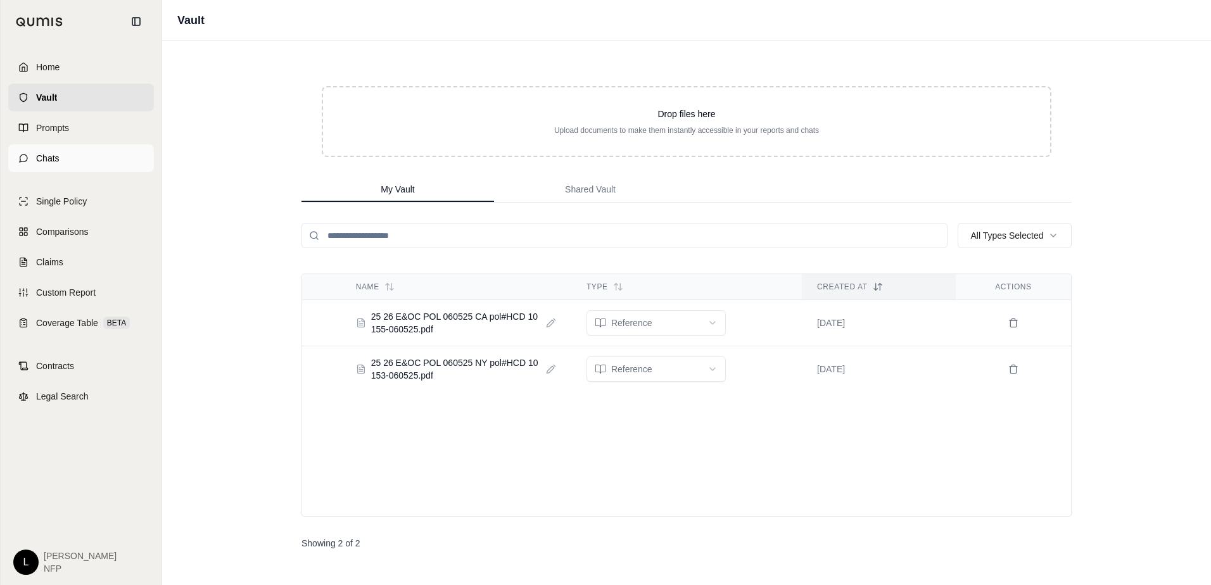
click at [28, 156] on icon at bounding box center [23, 158] width 10 height 10
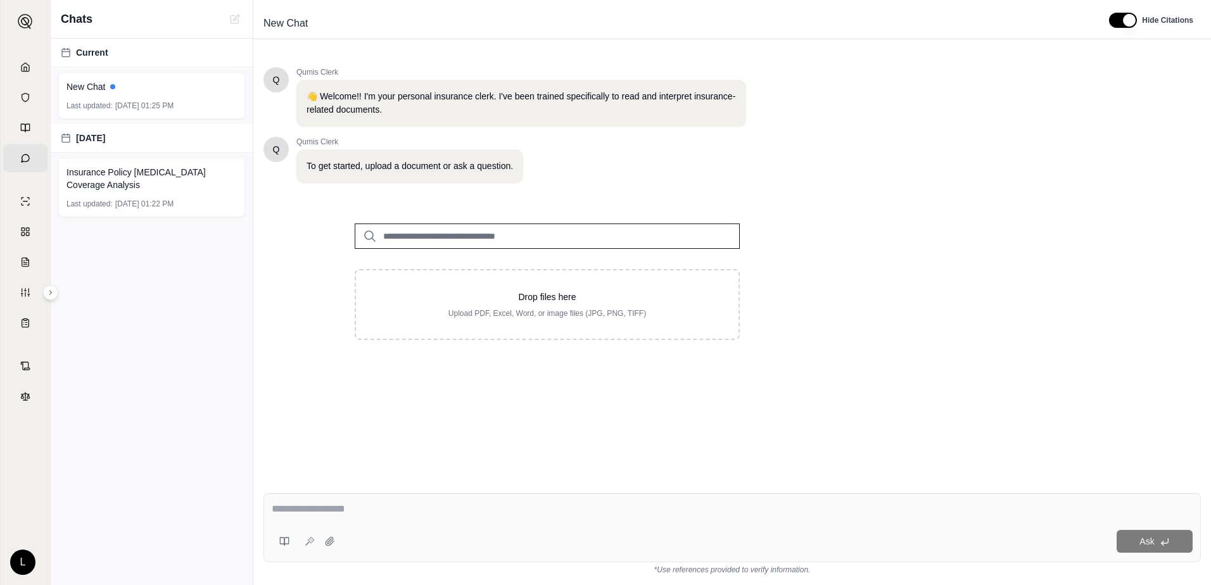
click at [383, 231] on input "search" at bounding box center [547, 236] width 385 height 25
click at [508, 232] on input "search" at bounding box center [547, 236] width 385 height 25
click at [455, 237] on input "search" at bounding box center [547, 236] width 385 height 25
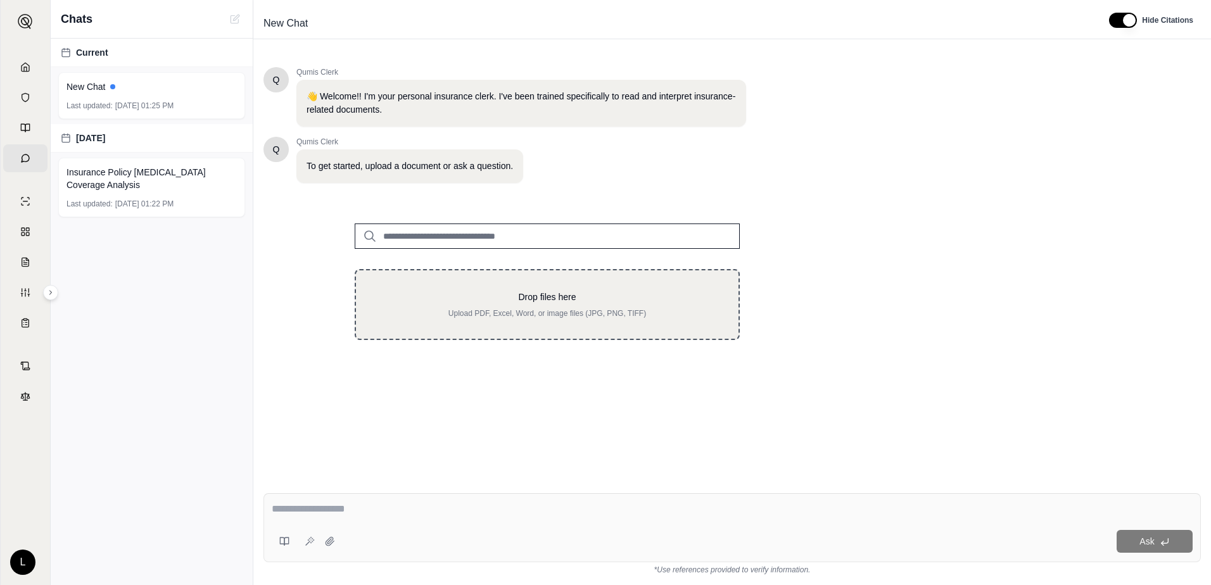
click at [494, 292] on p "Drop files here" at bounding box center [547, 297] width 342 height 13
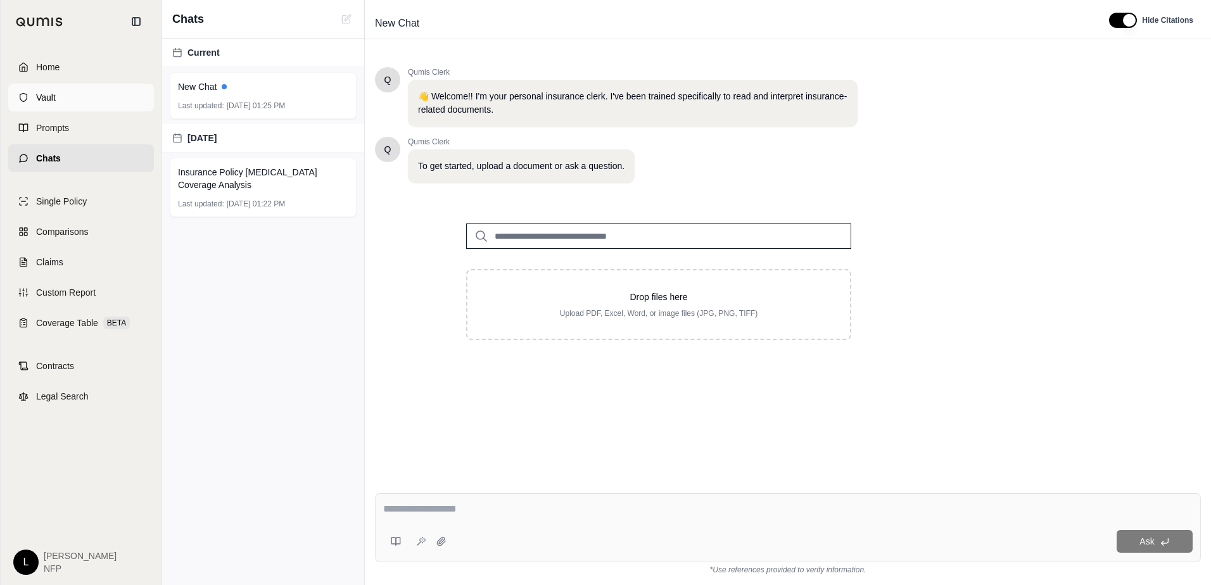
click at [29, 99] on link "Vault" at bounding box center [81, 98] width 146 height 28
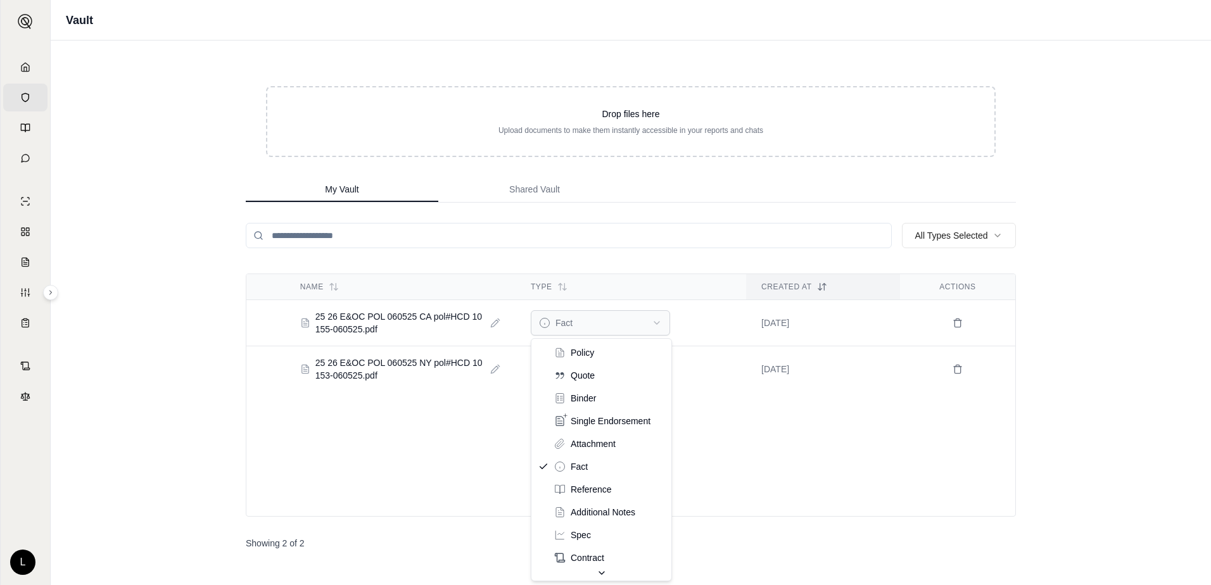
click at [656, 322] on html "Home Vault Prompts Chats Single Policy Comparisons Claims Custom Report Coverag…" at bounding box center [605, 292] width 1211 height 585
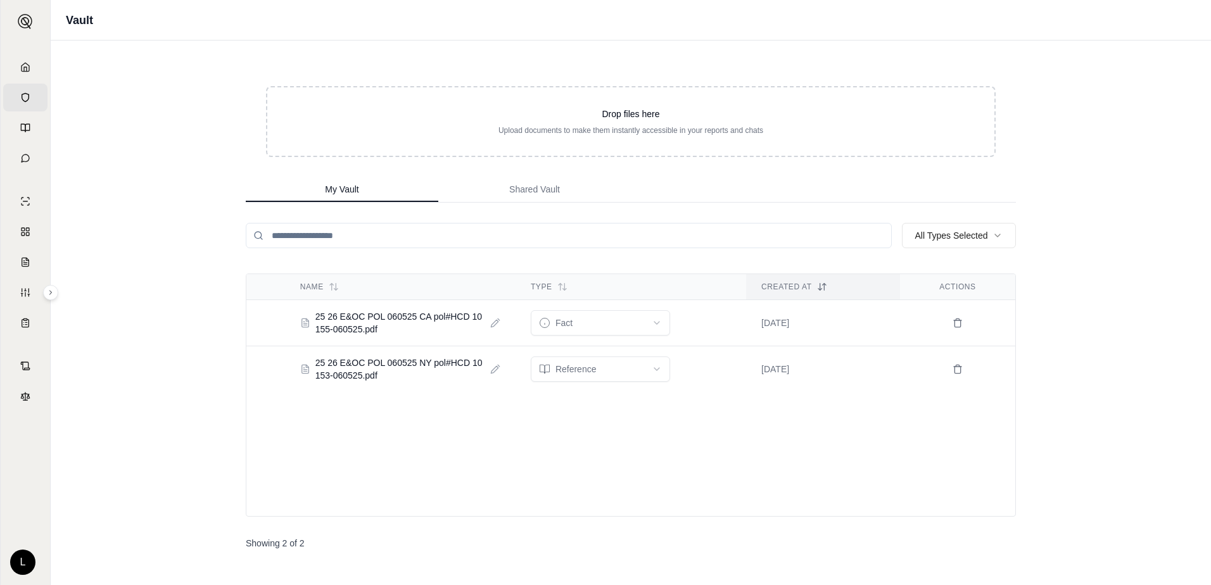
click at [984, 290] on th "Actions" at bounding box center [957, 287] width 115 height 26
click at [28, 152] on link "Chats" at bounding box center [25, 158] width 44 height 28
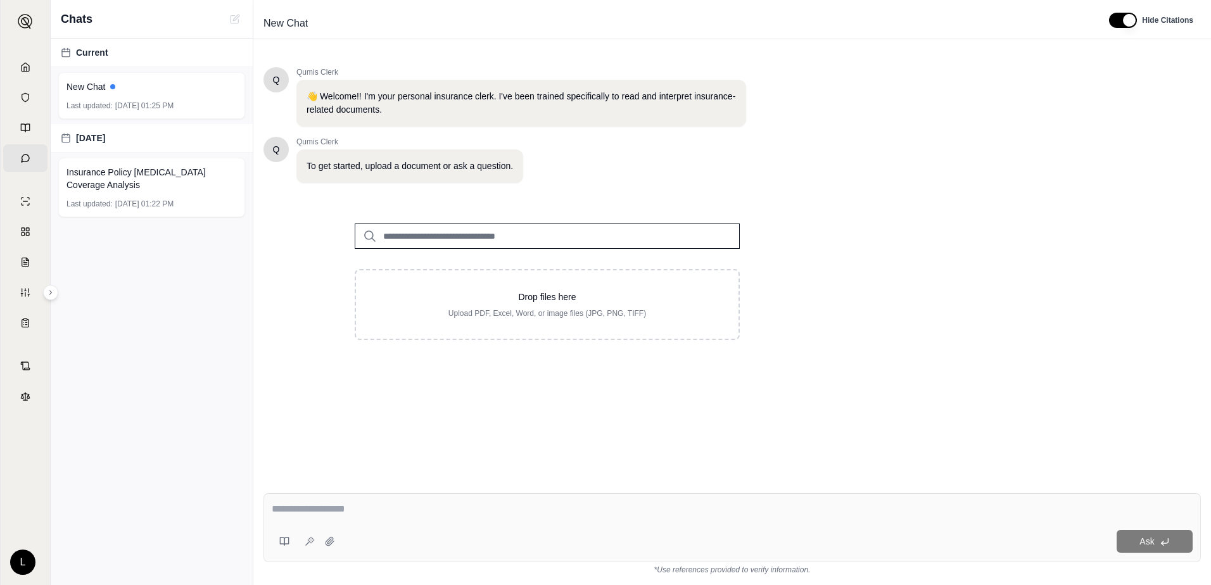
paste input "********"
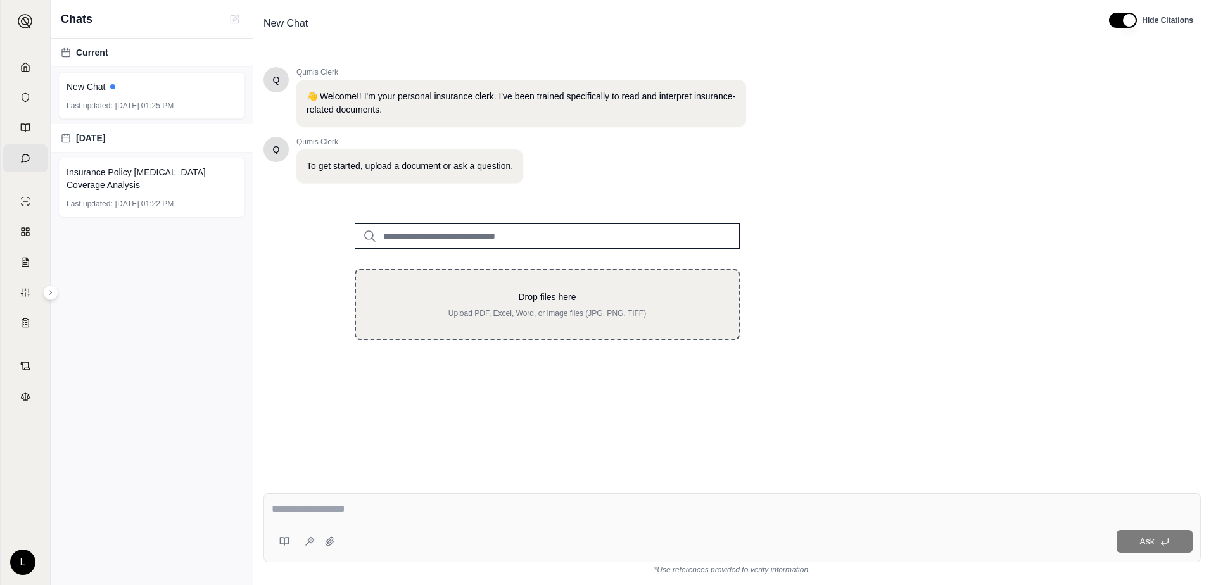
type input "********"
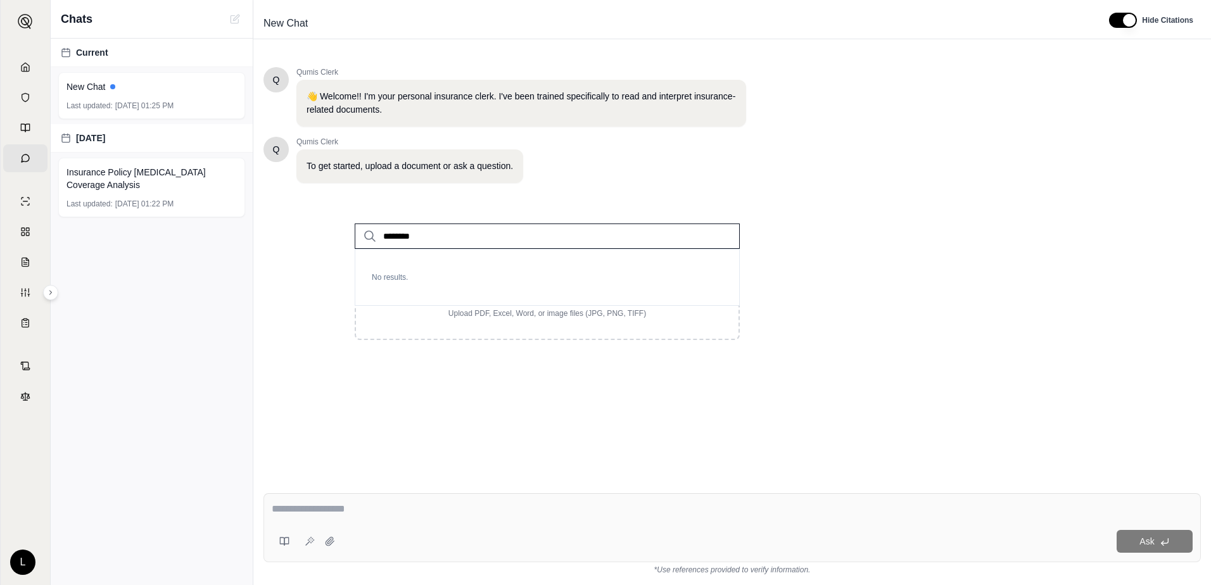
click at [713, 235] on input "********" at bounding box center [547, 236] width 385 height 25
click at [421, 239] on input "search" at bounding box center [547, 236] width 385 height 25
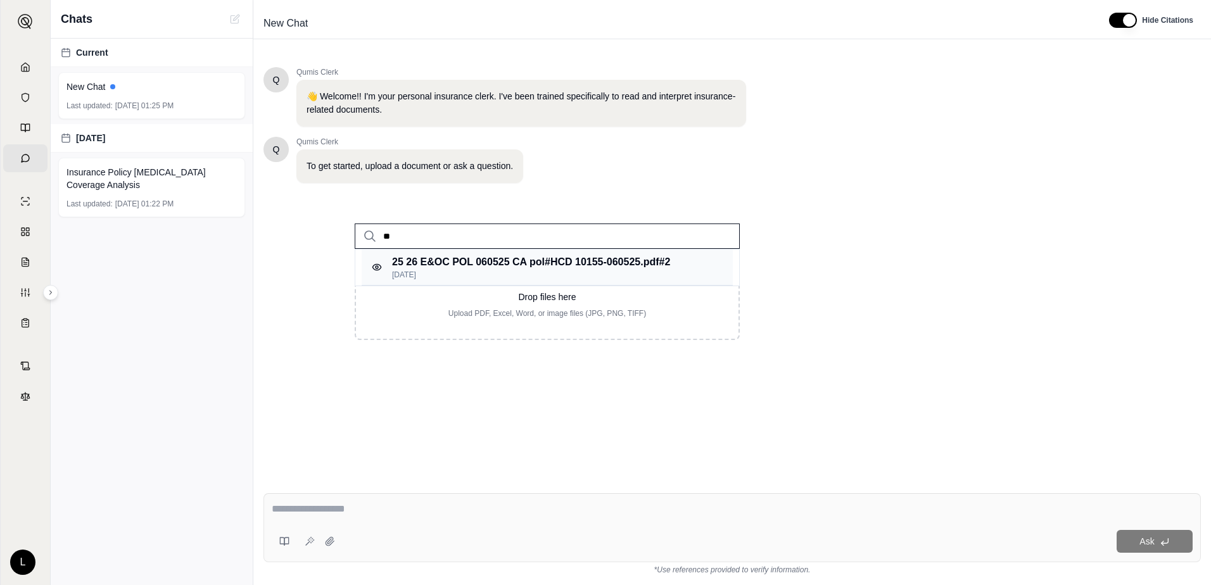
type input "**"
click at [469, 265] on p "25 26 E&OC POL 060525 CA pol#HCD 10155-060525.pdf #2" at bounding box center [531, 262] width 278 height 15
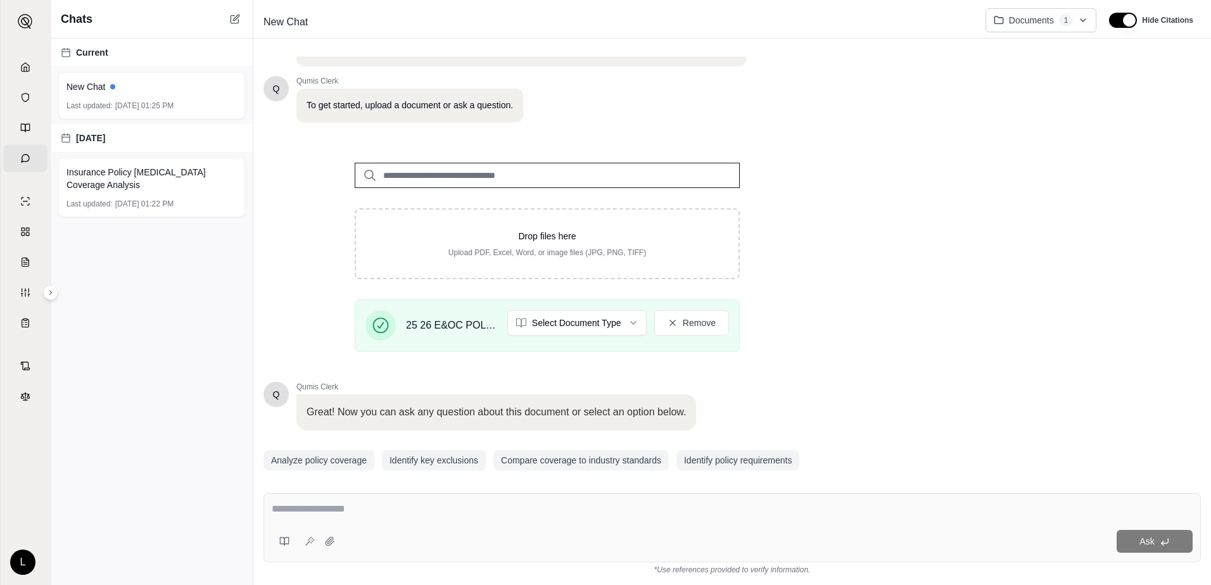
scroll to position [101, 0]
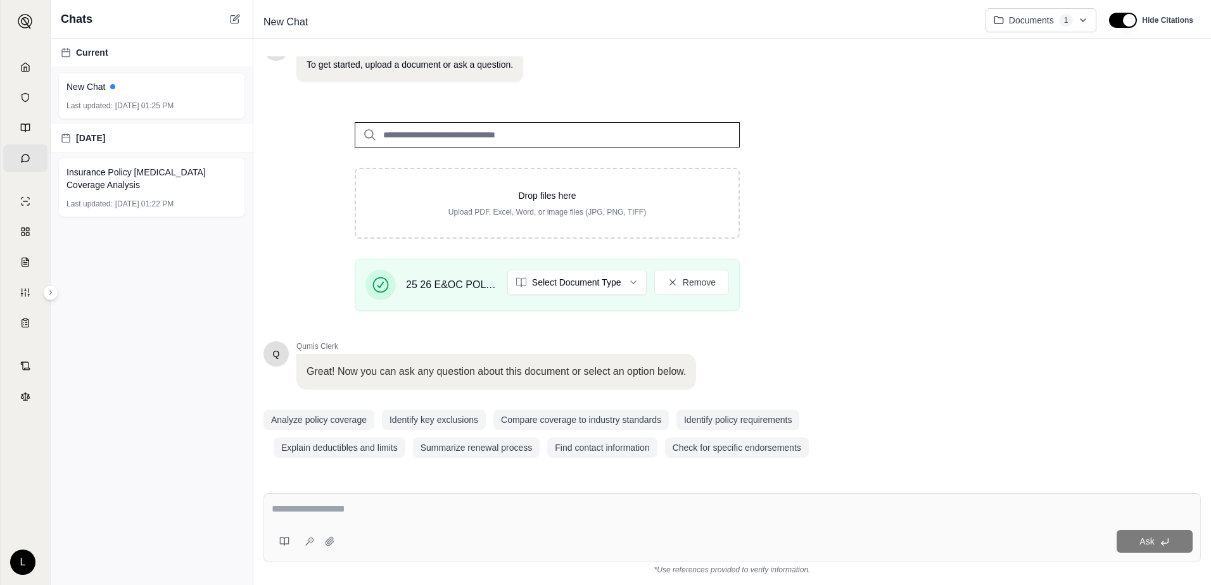
click at [352, 509] on textarea at bounding box center [732, 509] width 921 height 15
type textarea "**********"
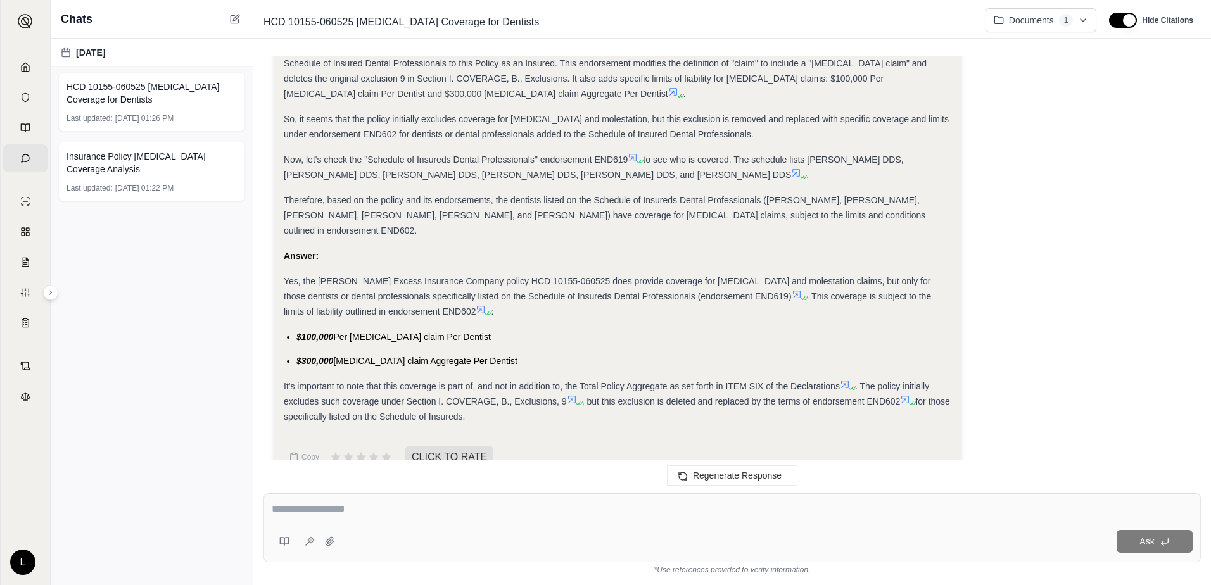
scroll to position [521, 0]
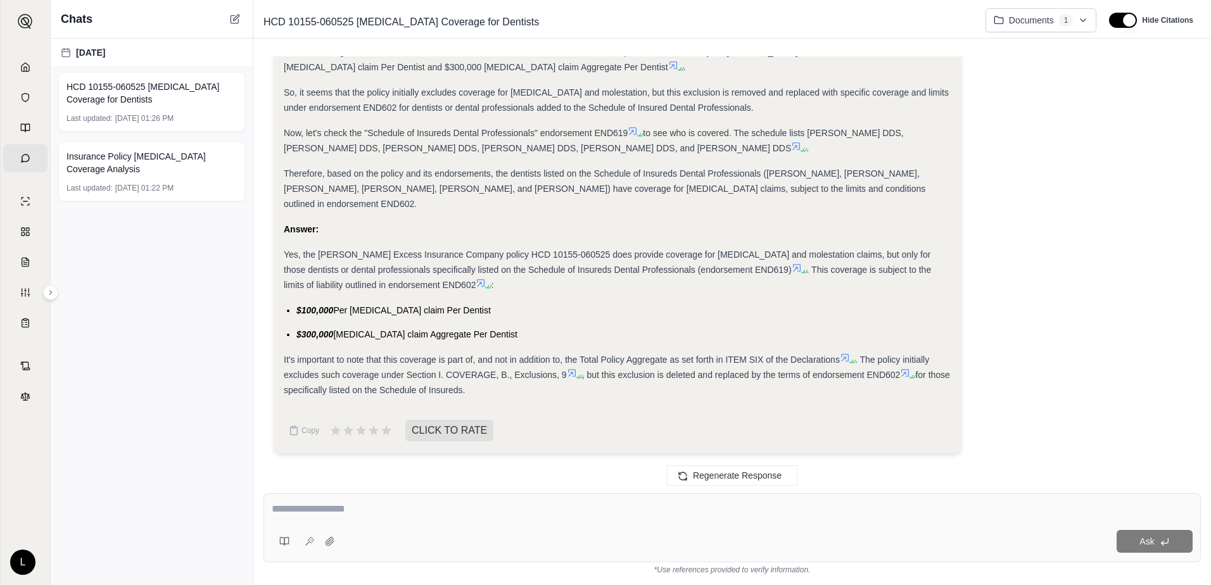
click at [108, 248] on div "[DATE] HCD 10155-060525 [MEDICAL_DATA] Coverage for Dentists Last updated: [DAT…" at bounding box center [152, 312] width 202 height 547
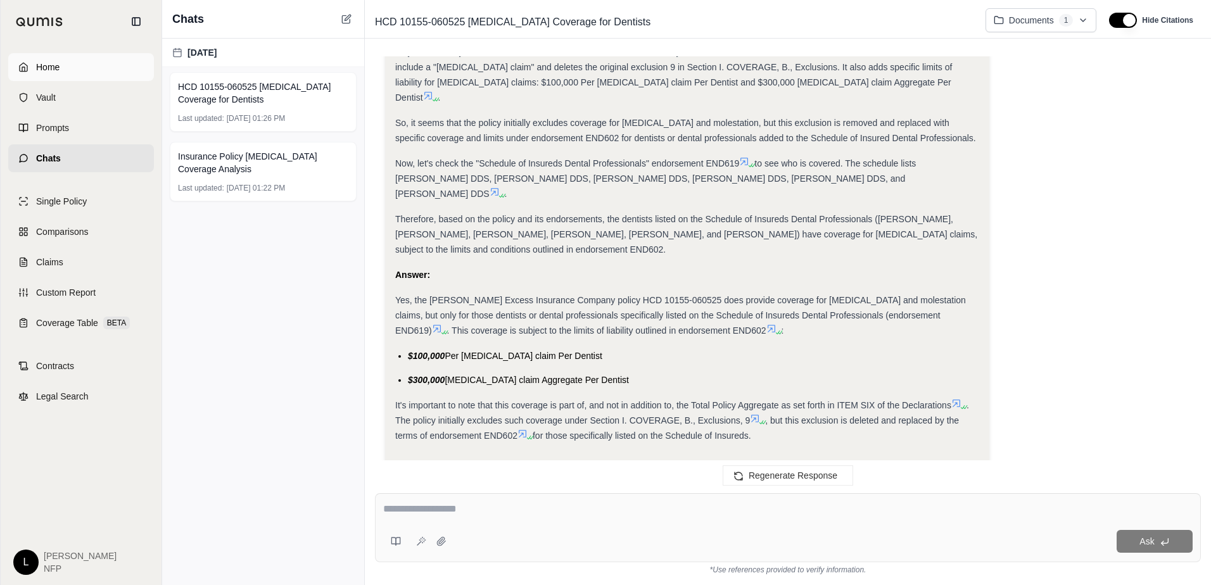
click at [30, 66] on link "Home" at bounding box center [81, 67] width 146 height 28
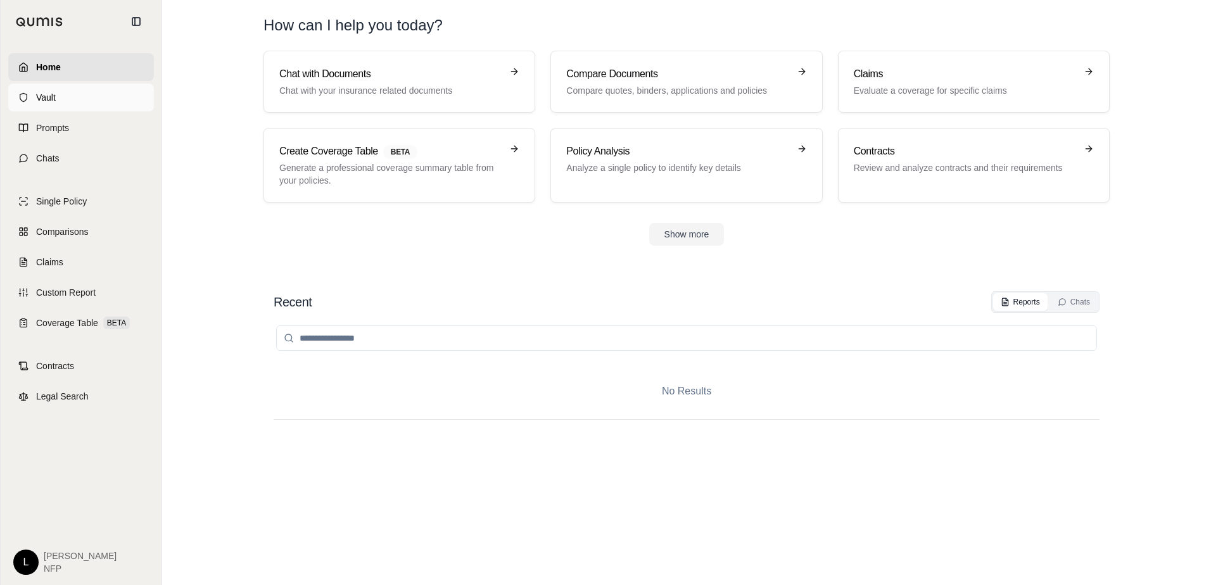
click at [27, 93] on icon at bounding box center [23, 97] width 10 height 10
